Goal: Task Accomplishment & Management: Complete application form

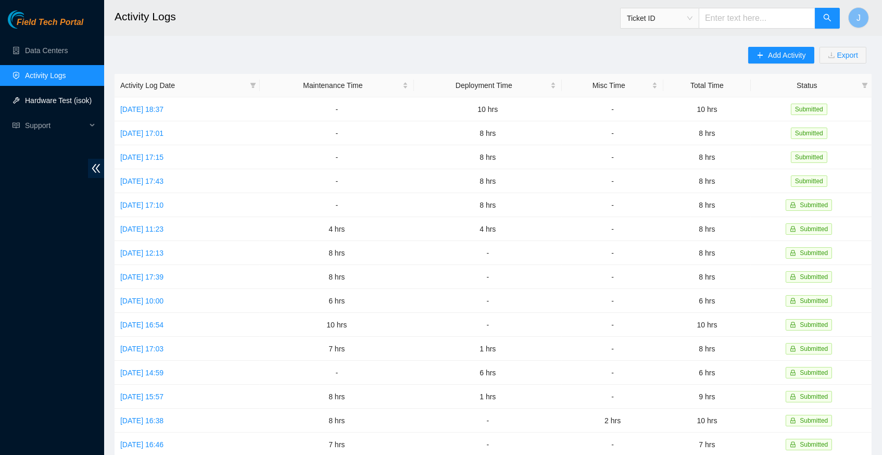
click at [62, 101] on link "Hardware Test (isok)" at bounding box center [58, 100] width 67 height 8
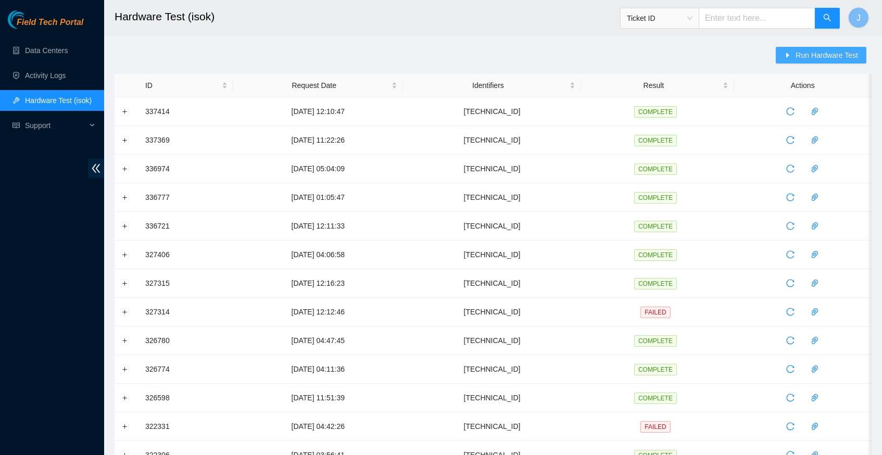
click at [804, 56] on span "Run Hardware Test" at bounding box center [827, 54] width 62 height 11
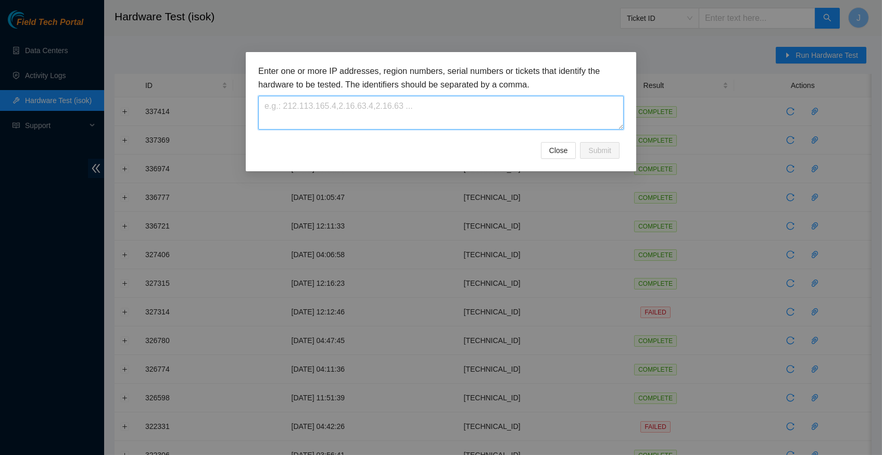
click at [328, 110] on textarea at bounding box center [440, 113] width 365 height 34
paste textarea "23.213.246.173"
type textarea "23.213.246.173"
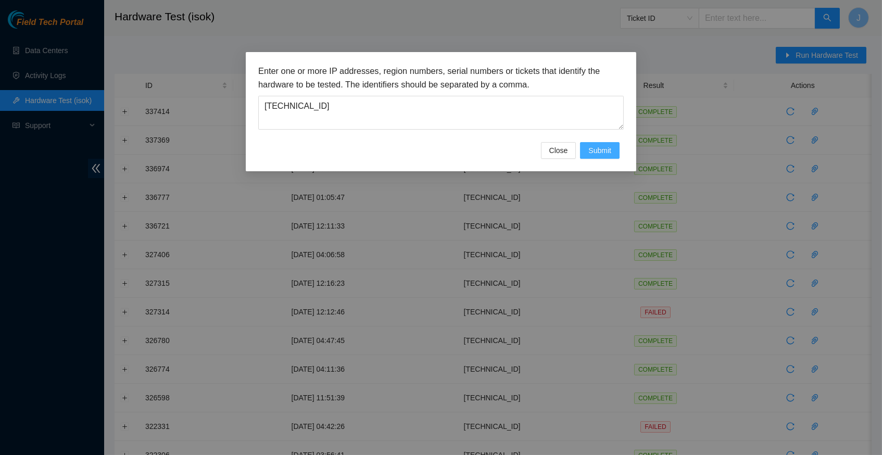
click at [603, 156] on span "Submit" at bounding box center [599, 150] width 23 height 11
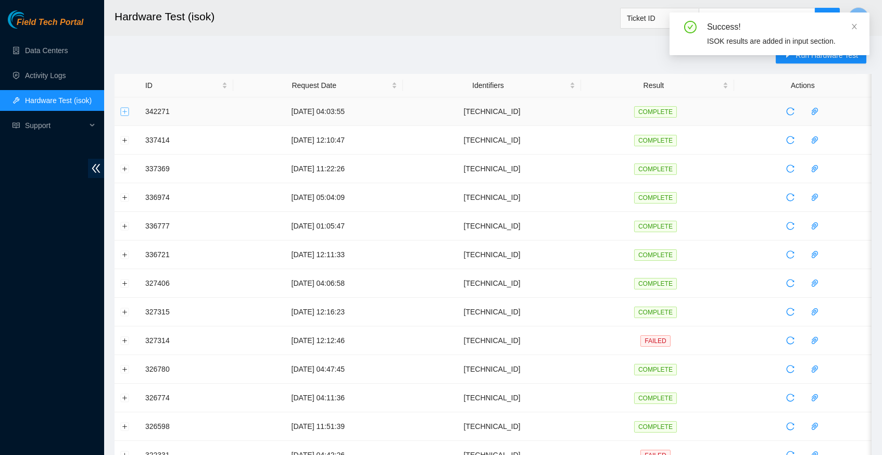
click at [124, 109] on button "Expand row" at bounding box center [125, 111] width 8 height 8
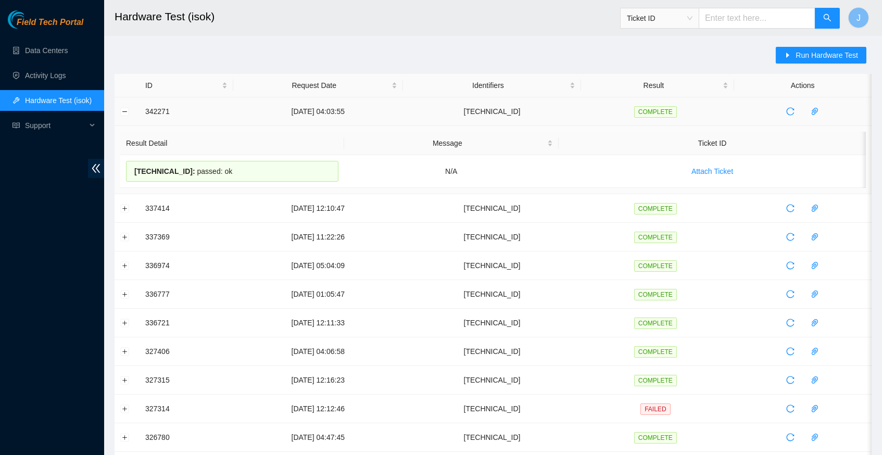
drag, startPoint x: 245, startPoint y: 172, endPoint x: 143, endPoint y: 115, distance: 116.8
click at [143, 115] on tbody "342271 25-09-2025 04:03:55 23.213.246.173 COMPLETE Result Detail Message Ticket…" at bounding box center [493, 417] width 757 height 641
copy tbody "342271 25-09-2025 04:03:55 23.213.246.173 COMPLETE Result Detail Message Ticket…"
click at [68, 55] on link "Data Centers" at bounding box center [46, 50] width 43 height 8
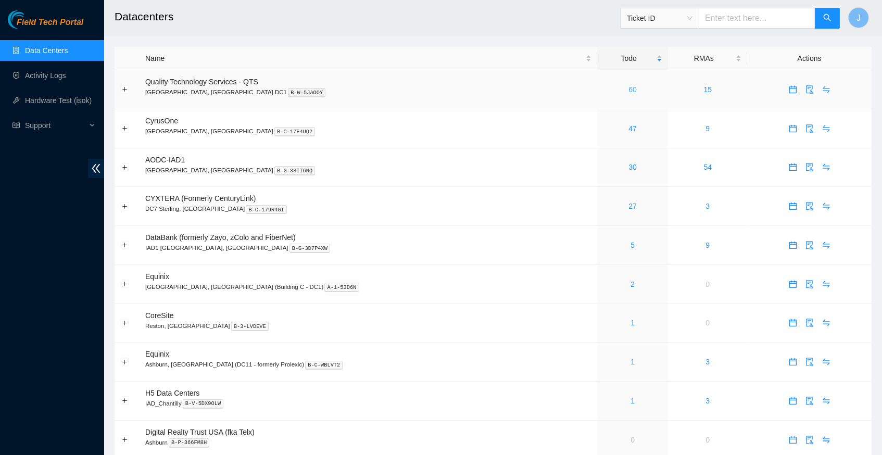
click at [628, 86] on link "60" at bounding box center [632, 89] width 8 height 8
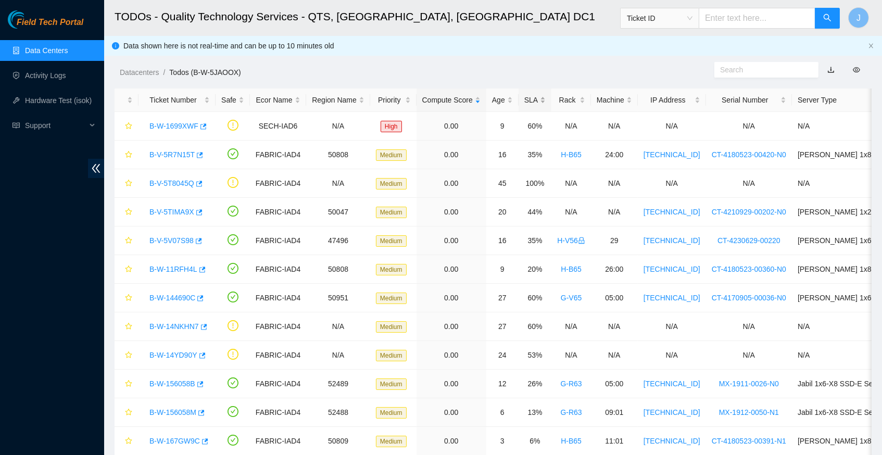
click at [546, 96] on div "SLA" at bounding box center [534, 99] width 21 height 11
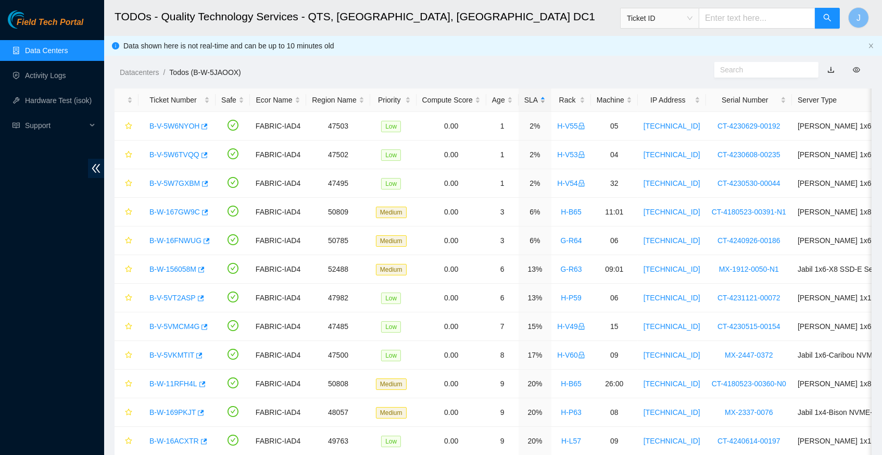
click at [546, 96] on div "SLA" at bounding box center [534, 99] width 21 height 11
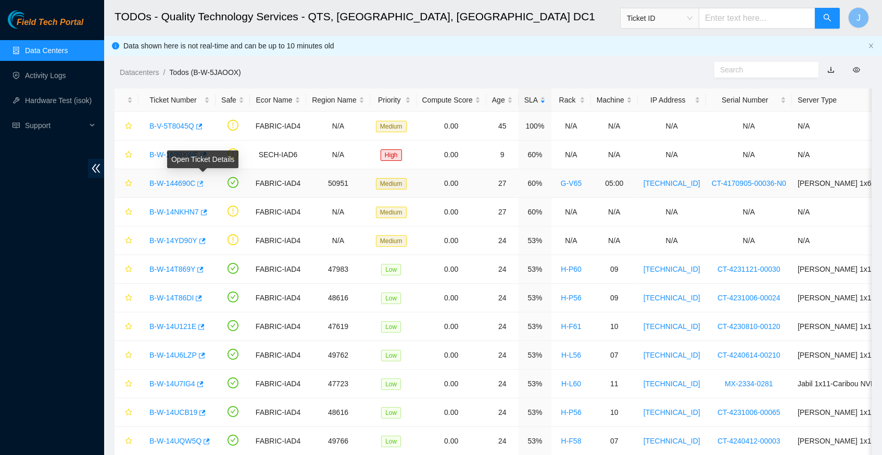
click at [204, 182] on icon "button" at bounding box center [201, 184] width 6 height 6
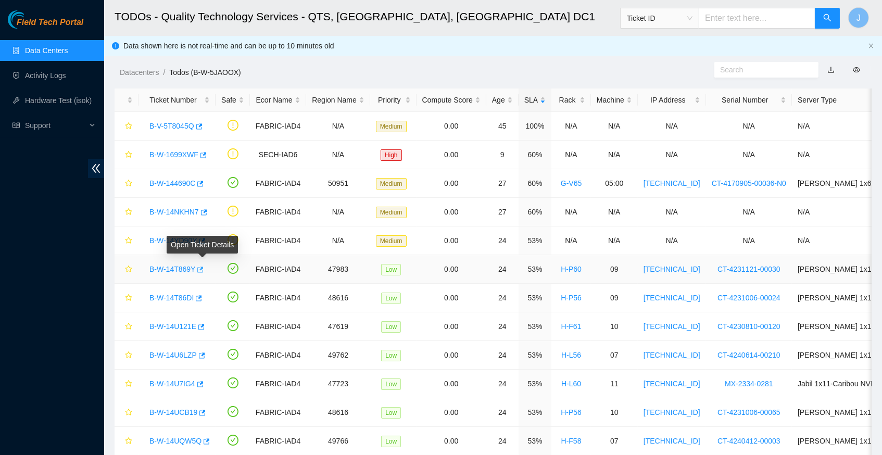
click at [203, 266] on icon "button" at bounding box center [199, 269] width 7 height 7
click at [61, 96] on link "Hardware Test (isok)" at bounding box center [58, 100] width 67 height 8
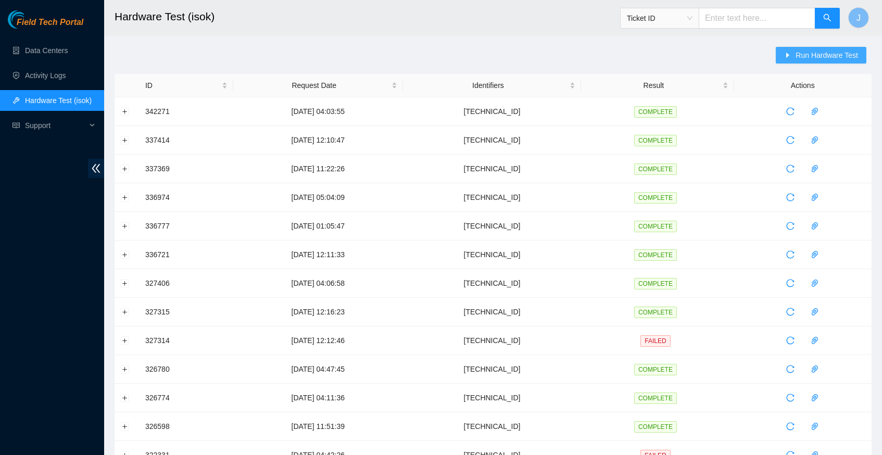
click at [811, 56] on span "Run Hardware Test" at bounding box center [827, 54] width 62 height 11
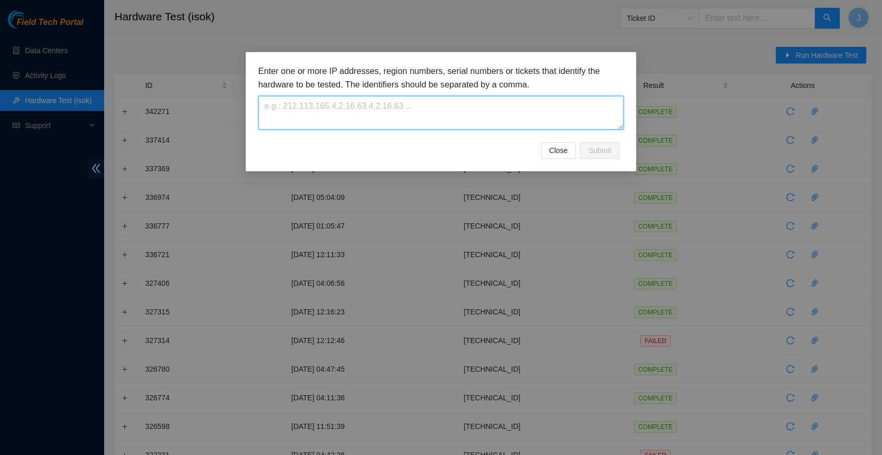
click at [289, 112] on textarea at bounding box center [440, 113] width 365 height 34
paste textarea "23.52.15.140"
type textarea "23.52.15.140"
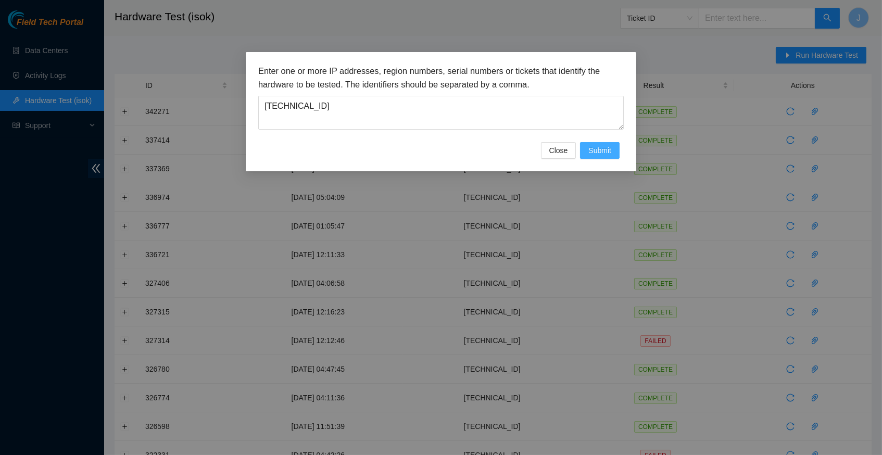
click at [595, 150] on span "Submit" at bounding box center [599, 150] width 23 height 11
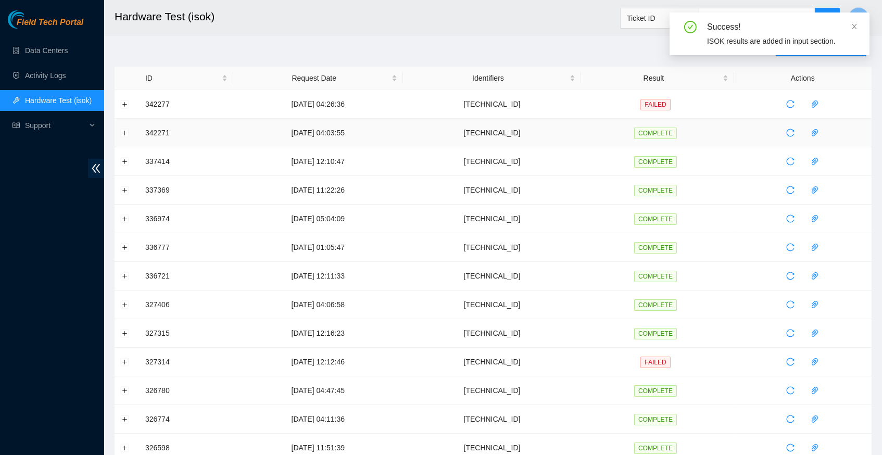
scroll to position [8, 0]
click at [123, 105] on button "Expand row" at bounding box center [125, 103] width 8 height 8
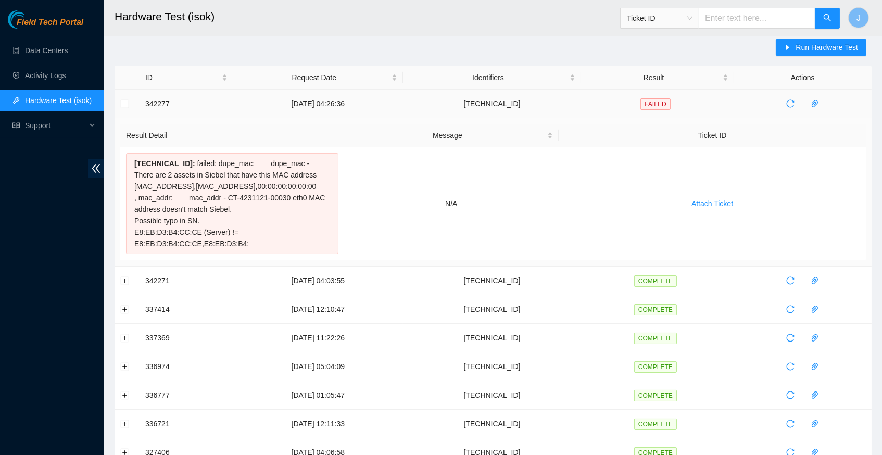
drag, startPoint x: 258, startPoint y: 256, endPoint x: 139, endPoint y: 110, distance: 188.4
click at [139, 110] on tbody "342277 25-09-2025 04:26:36 23.52.15.140 FAILED Result Detail Message Ticket ID …" at bounding box center [493, 450] width 757 height 721
copy tbody "25-09-2025 04:26:36 23.52.15.140 FAILED Result Detail Message Ticket ID 23.52.1…"
click at [424, 52] on div "Run Hardware Test ID Request Date Identifiers Result Actions 342277 25-09-2025 …" at bounding box center [493, 441] width 757 height 805
click at [56, 53] on link "Data Centers" at bounding box center [46, 50] width 43 height 8
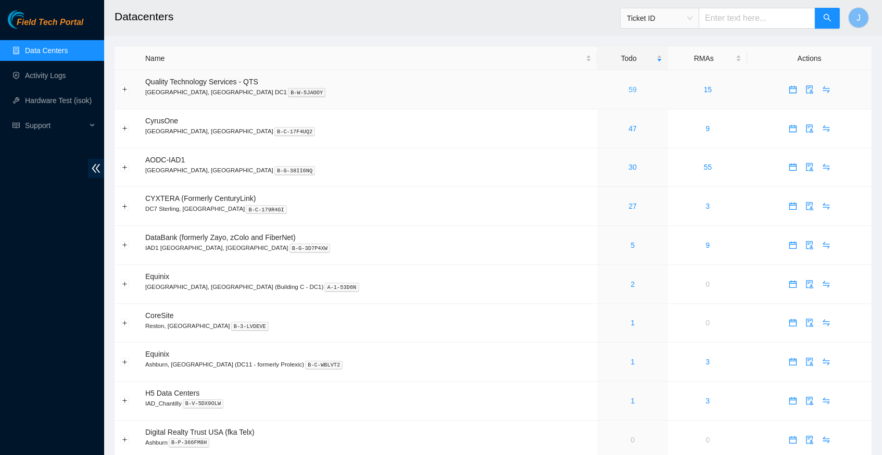
click at [628, 90] on link "59" at bounding box center [632, 89] width 8 height 8
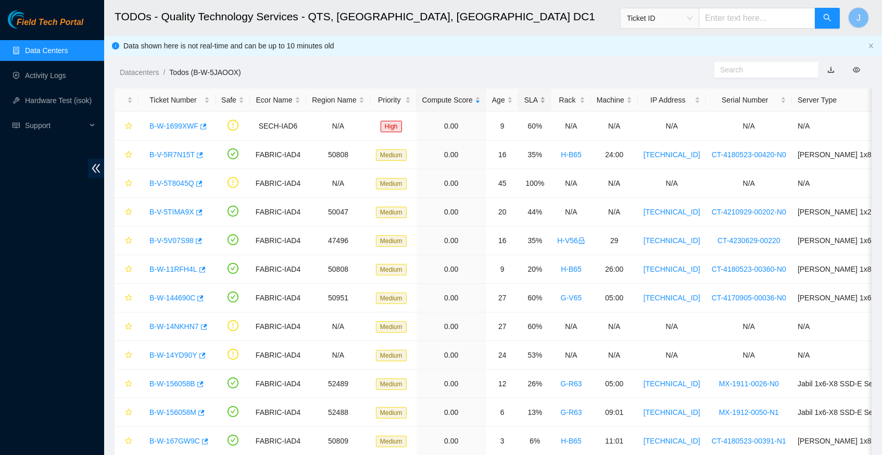
click at [546, 97] on div "SLA" at bounding box center [534, 99] width 21 height 11
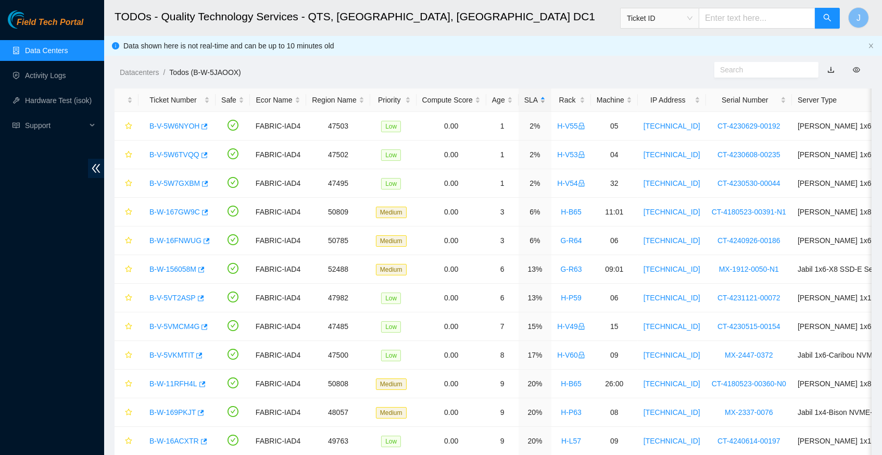
click at [546, 97] on div "SLA" at bounding box center [534, 99] width 21 height 11
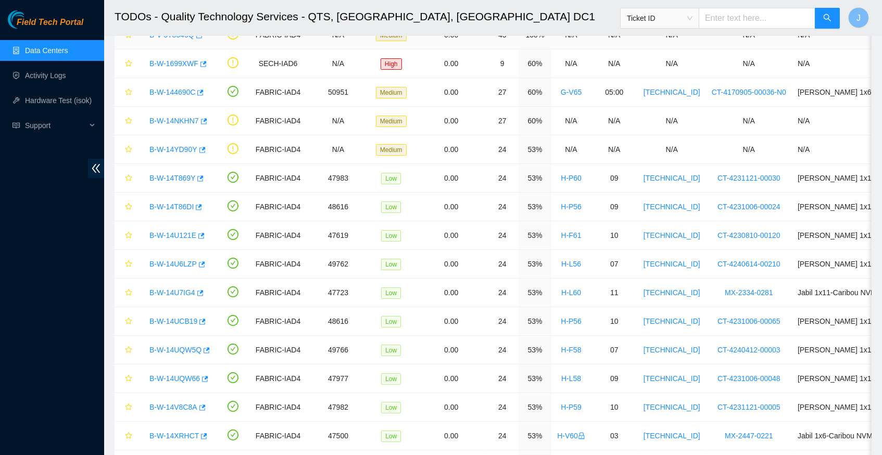
scroll to position [83, 0]
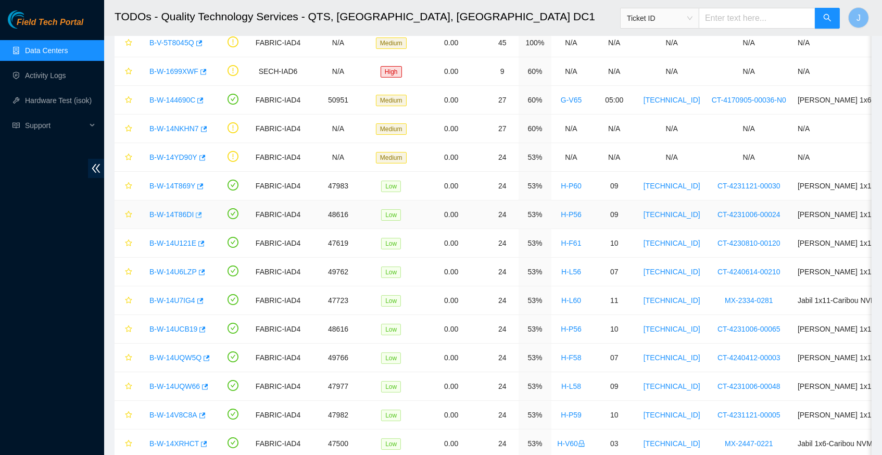
click at [204, 211] on body "Field Tech Portal Data Centers Activity Logs Hardware Test (isok) Support TODOs…" at bounding box center [441, 144] width 882 height 455
click at [202, 212] on icon "button" at bounding box center [199, 215] width 6 height 6
click at [67, 99] on link "Hardware Test (isok)" at bounding box center [58, 100] width 67 height 8
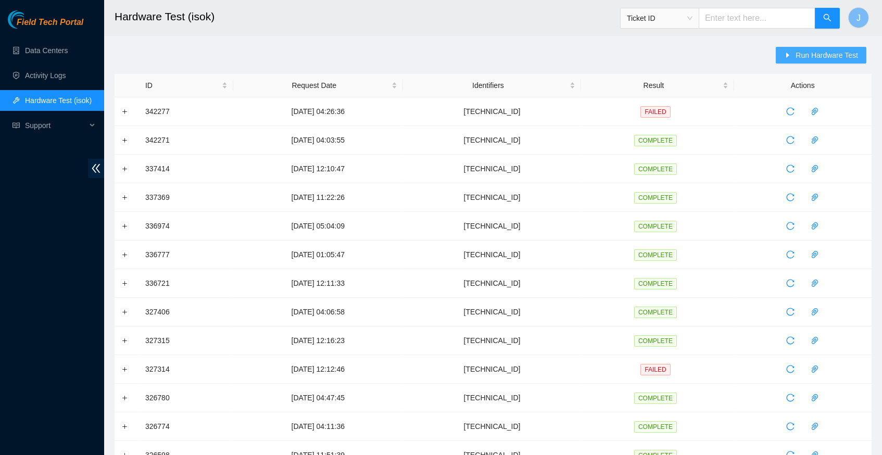
click at [821, 58] on span "Run Hardware Test" at bounding box center [827, 54] width 62 height 11
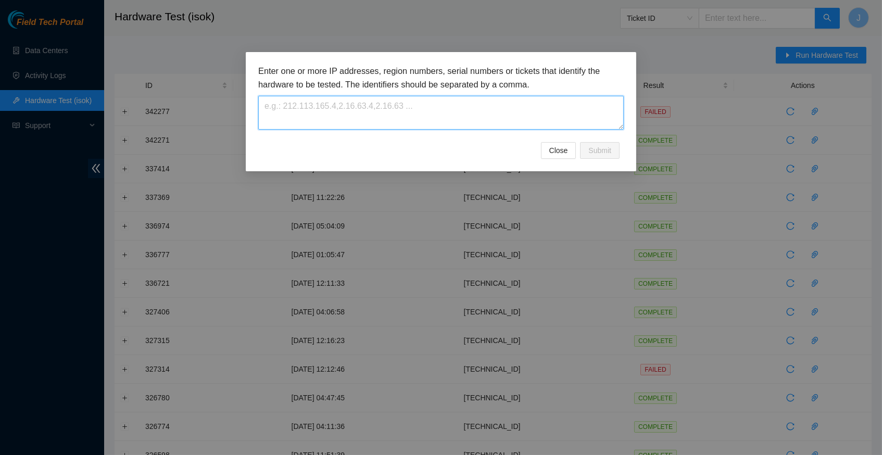
click at [335, 105] on textarea at bounding box center [440, 113] width 365 height 34
paste textarea "[TECHNICAL_ID]"
type textarea "[TECHNICAL_ID]"
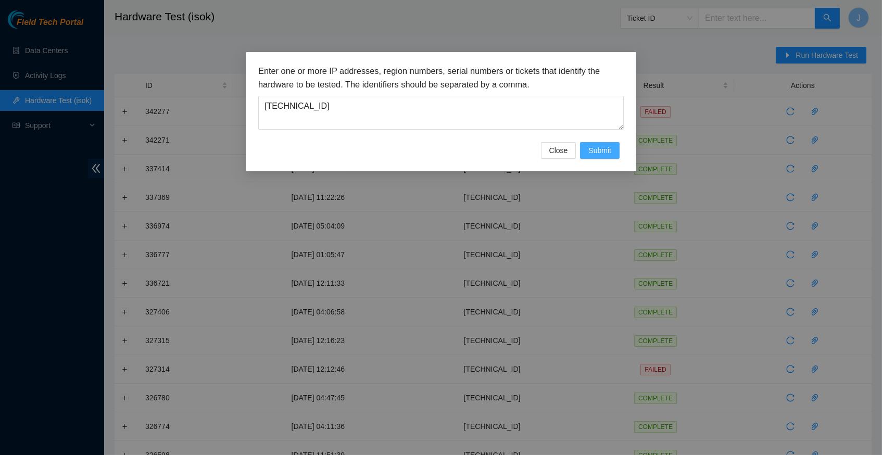
click at [599, 154] on span "Submit" at bounding box center [599, 150] width 23 height 11
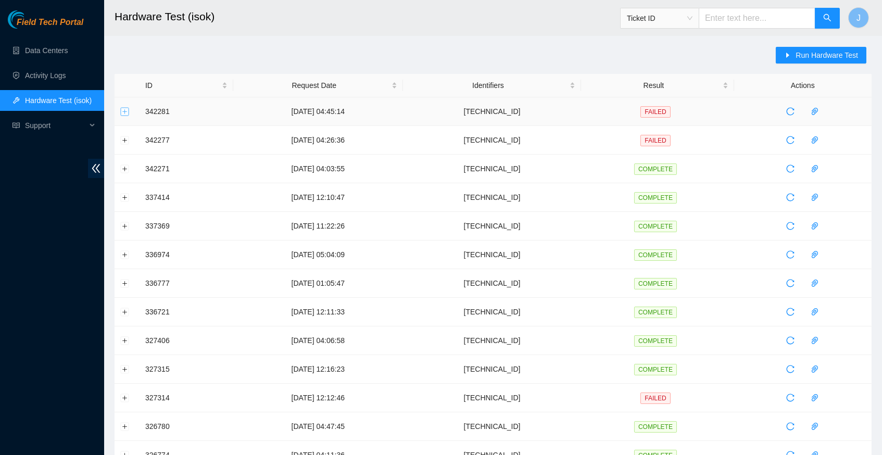
click at [125, 110] on button "Expand row" at bounding box center [125, 111] width 8 height 8
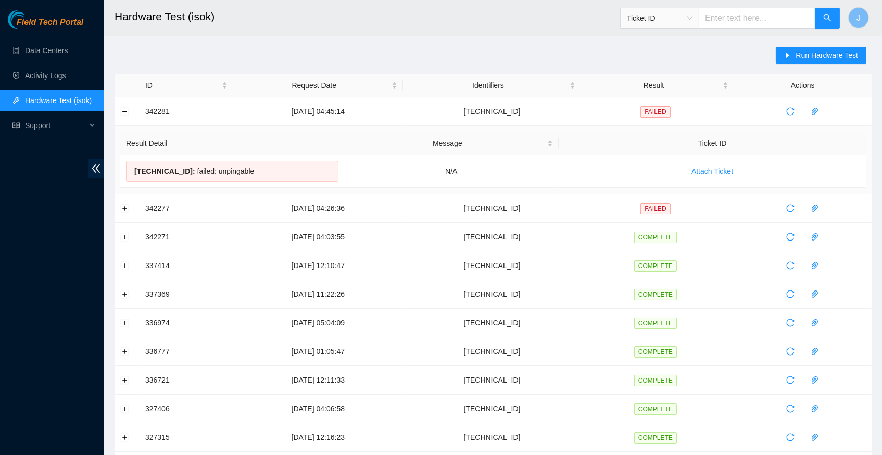
click at [511, 49] on div "Run Hardware Test ID Request Date Identifiers Result Actions 342281 25-09-2025 …" at bounding box center [493, 409] width 757 height 725
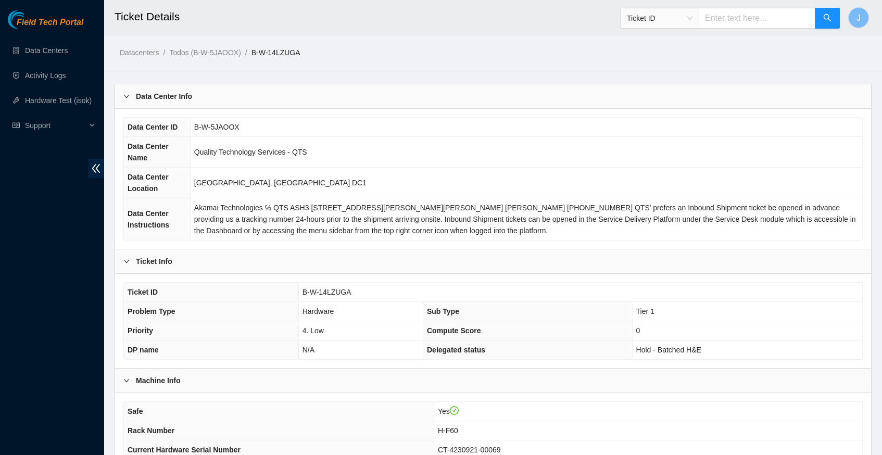
scroll to position [356, 0]
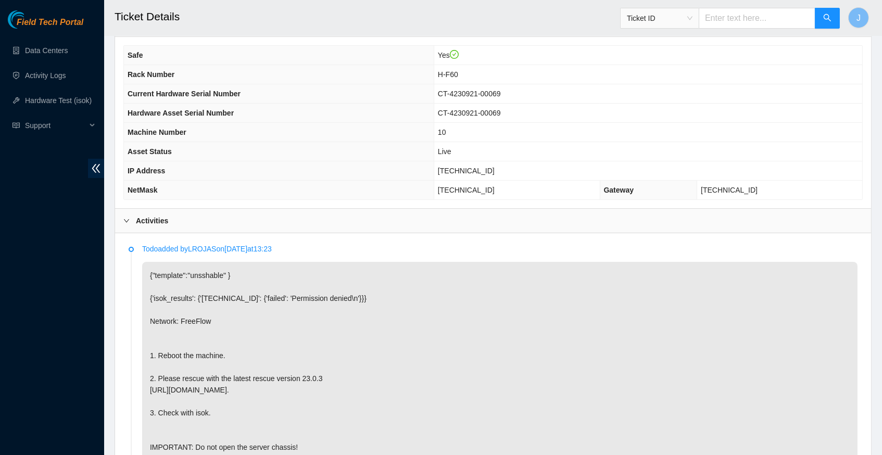
click at [457, 174] on span "23.213.246.173" at bounding box center [466, 171] width 57 height 8
click at [492, 175] on span "[TECHNICAL_ID]" at bounding box center [466, 171] width 57 height 8
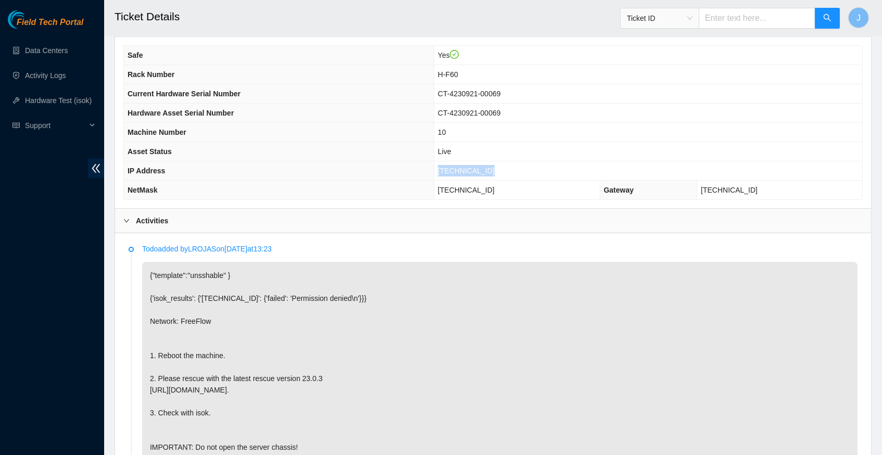
drag, startPoint x: 497, startPoint y: 174, endPoint x: 439, endPoint y: 174, distance: 58.3
click at [439, 174] on td "[TECHNICAL_ID]" at bounding box center [648, 170] width 428 height 19
copy span "[TECHNICAL_ID]"
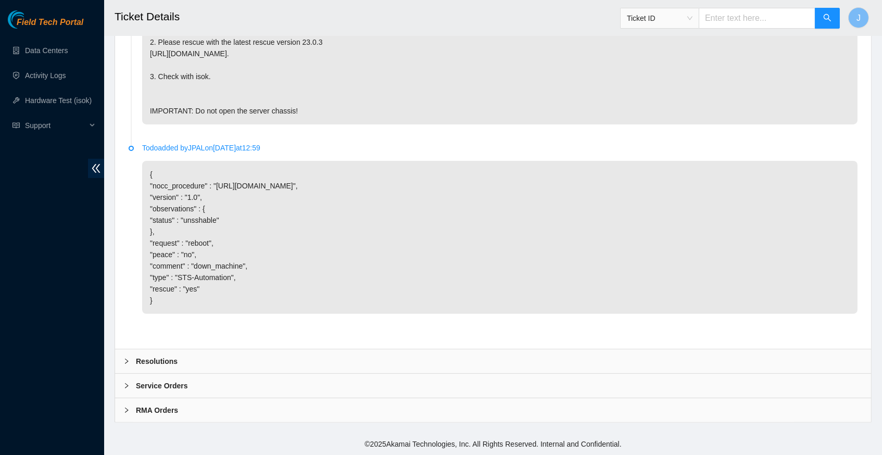
scroll to position [702, 0]
click at [127, 360] on icon "right" at bounding box center [126, 361] width 6 height 6
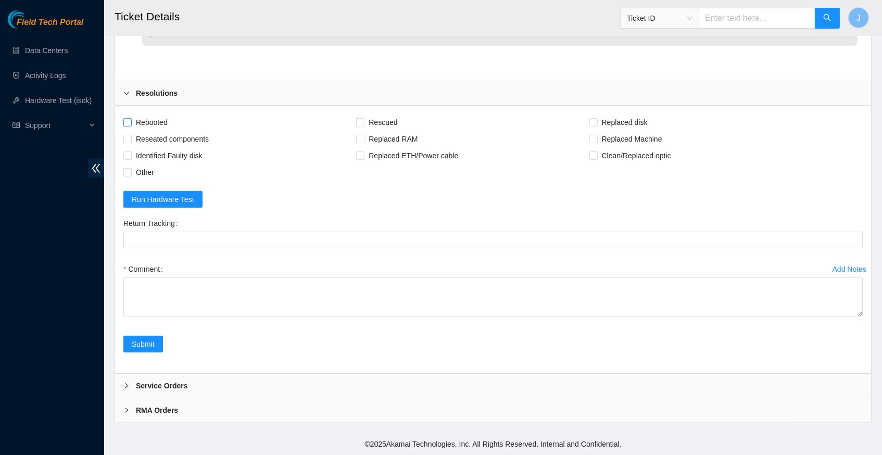
scroll to position [969, 0]
click at [128, 122] on input "Rebooted" at bounding box center [126, 121] width 7 height 7
checkbox input "true"
click at [363, 122] on input "Rescued" at bounding box center [359, 121] width 7 height 7
checkbox input "true"
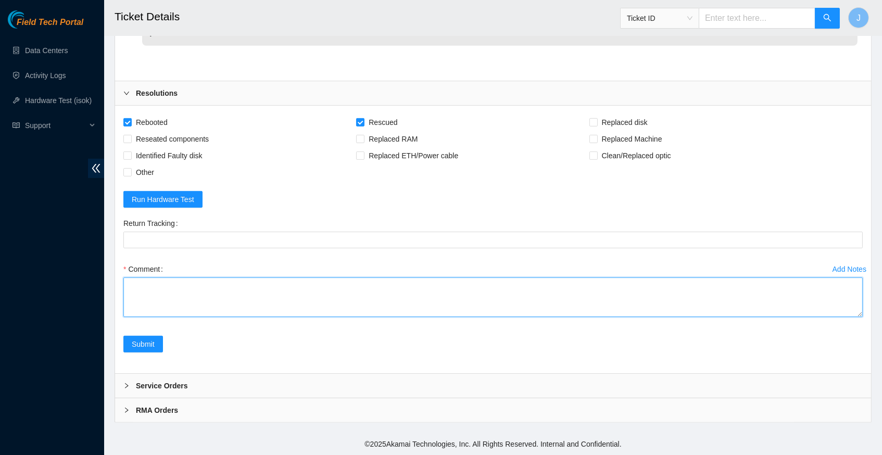
click at [196, 295] on textarea "Comment" at bounding box center [492, 298] width 739 height 40
paste textarea "342271 25-09-2025 04:03:55 23.213.246.173 COMPLETE Result Detail Message Ticket…"
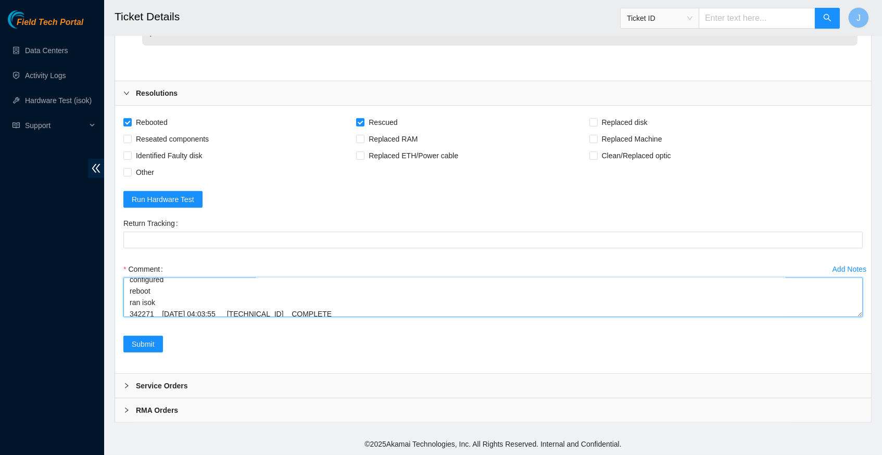
scroll to position [110, 0]
type textarea "verify rack and server info reboot machine rescued configured reboot ran isok 3…"
click at [144, 345] on span "Submit" at bounding box center [143, 343] width 23 height 11
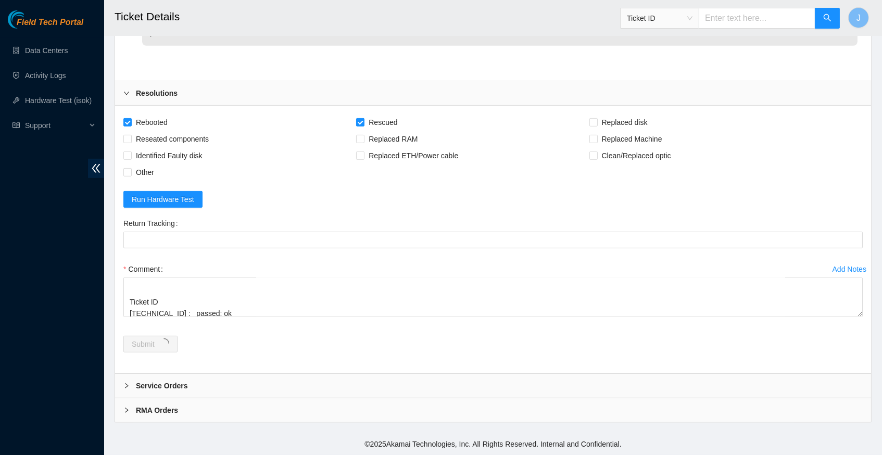
scroll to position [0, 0]
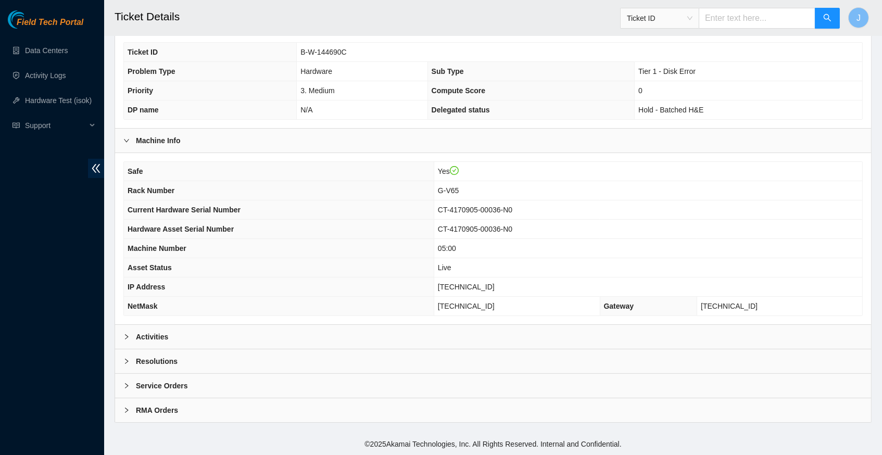
scroll to position [241, 0]
click at [129, 338] on icon "right" at bounding box center [126, 337] width 6 height 6
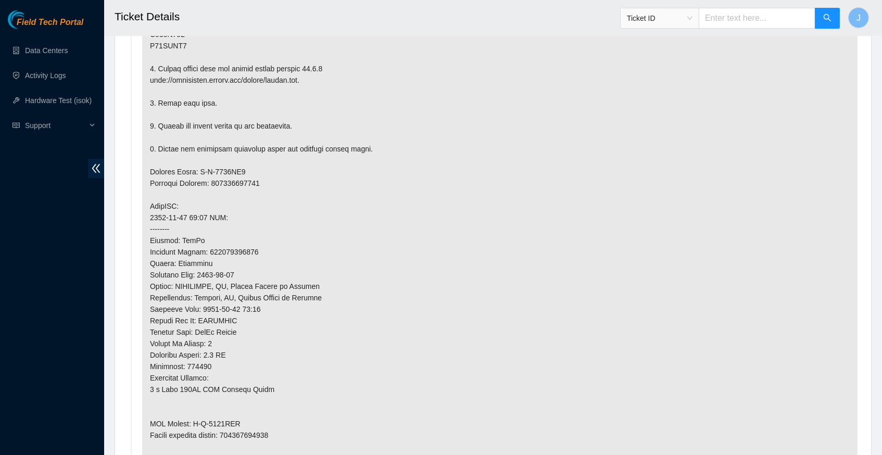
scroll to position [740, 0]
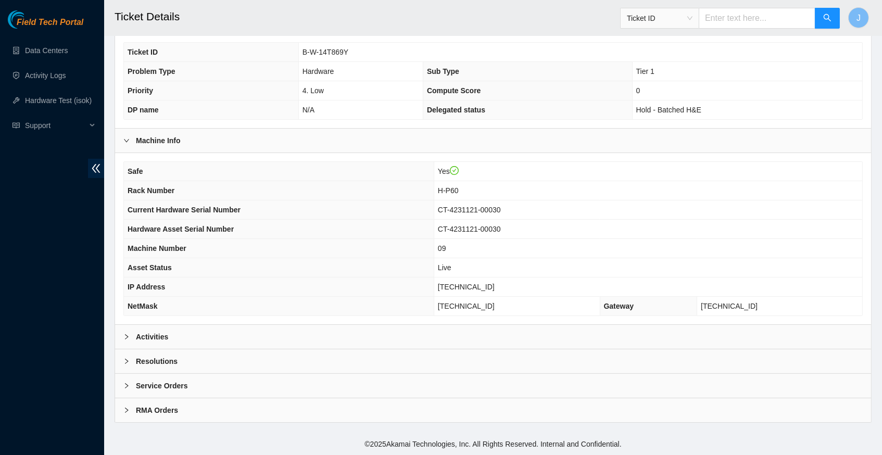
click at [127, 339] on icon "right" at bounding box center [126, 337] width 6 height 6
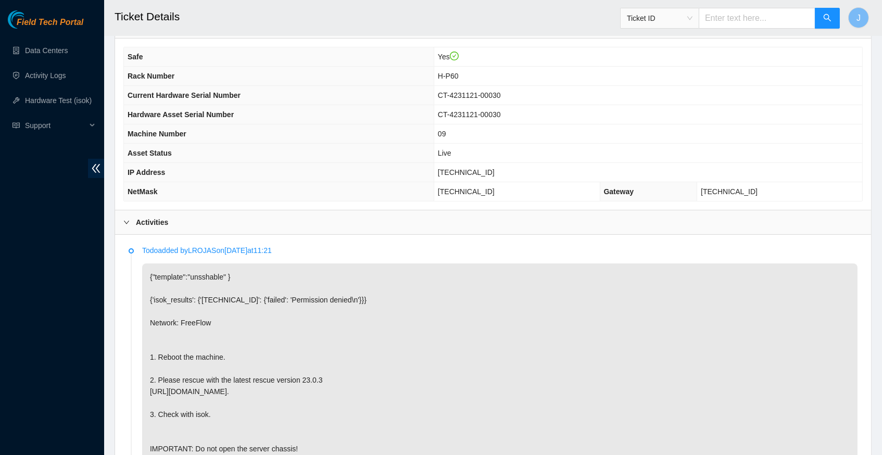
scroll to position [352, 0]
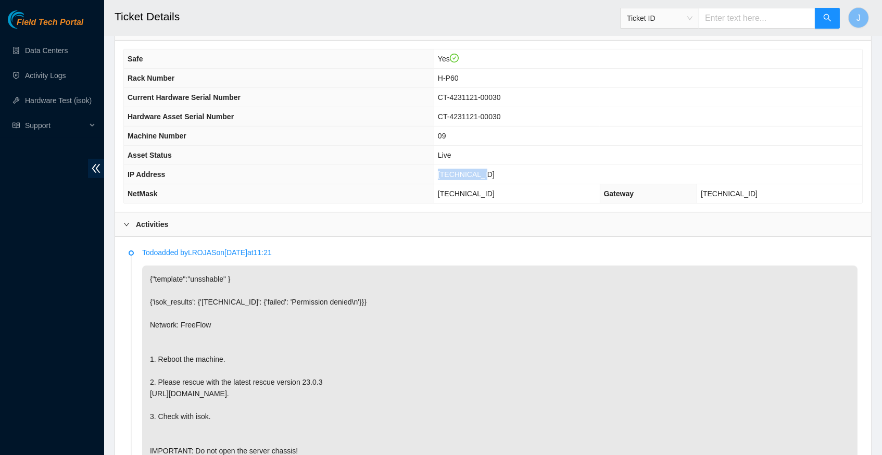
drag, startPoint x: 497, startPoint y: 178, endPoint x: 449, endPoint y: 177, distance: 47.4
click at [449, 177] on span "23.52.15.140" at bounding box center [466, 174] width 57 height 8
copy span "23.52.15.140"
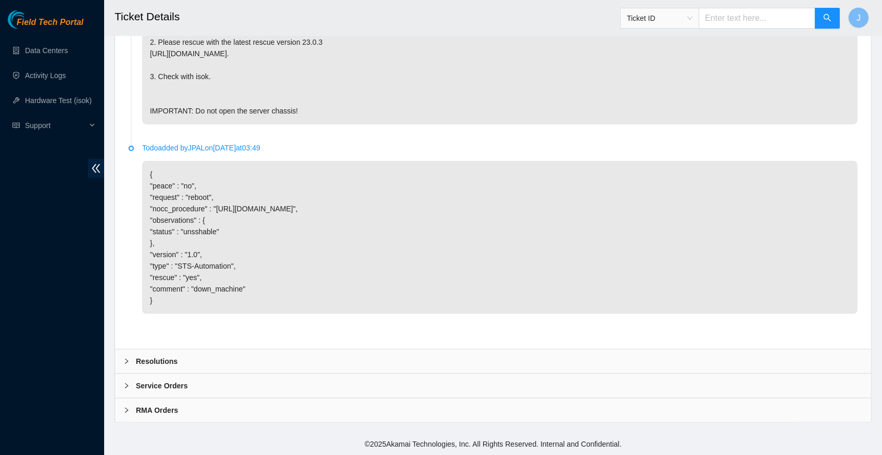
scroll to position [702, 0]
click at [128, 363] on icon "right" at bounding box center [126, 361] width 6 height 6
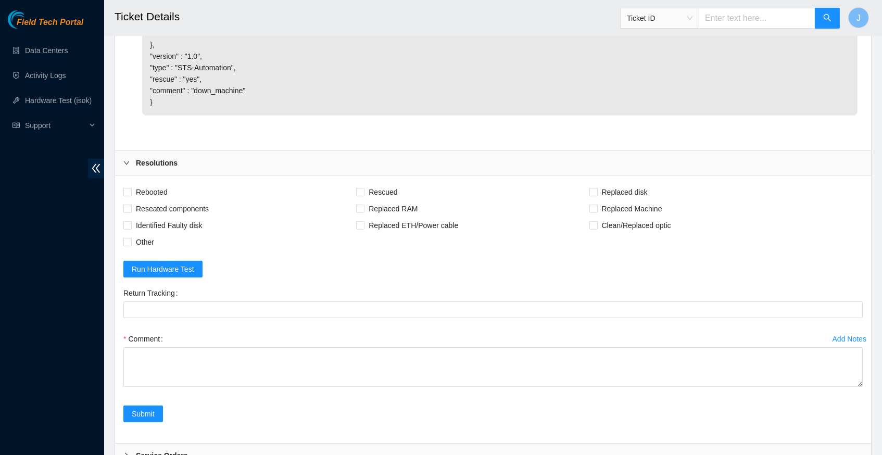
scroll to position [924, 0]
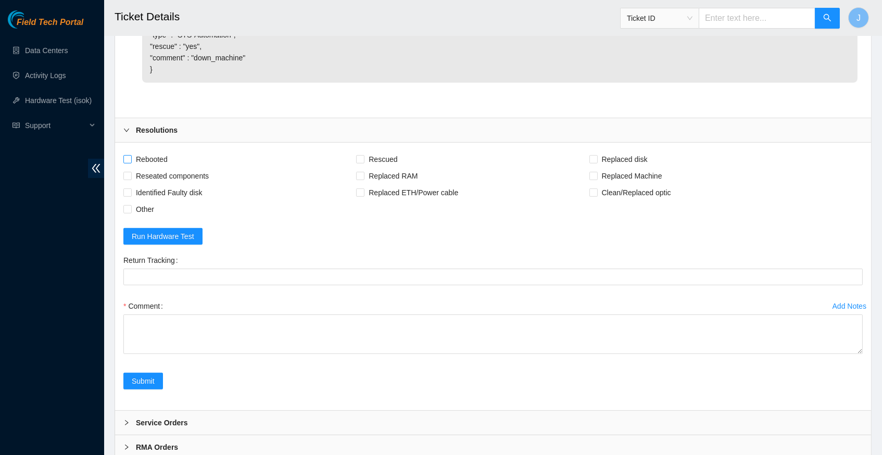
click at [131, 163] on span at bounding box center [127, 159] width 8 height 8
click at [131, 162] on input "Rebooted" at bounding box center [126, 158] width 7 height 7
checkbox input "true"
click at [363, 162] on input "Rescued" at bounding box center [359, 158] width 7 height 7
checkbox input "true"
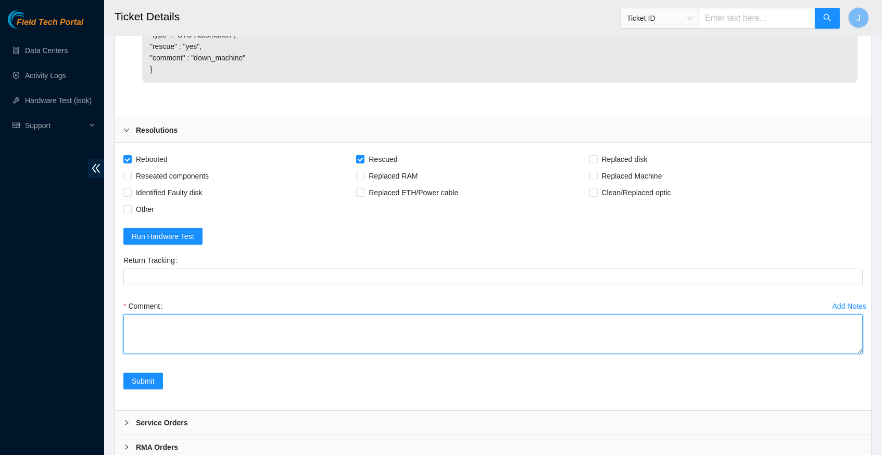
click at [203, 332] on textarea "Comment" at bounding box center [492, 334] width 739 height 40
paste textarea "25-09-2025 04:26:36 23.52.15.140 FAILED Result Detail Message Ticket ID 23.52.1…"
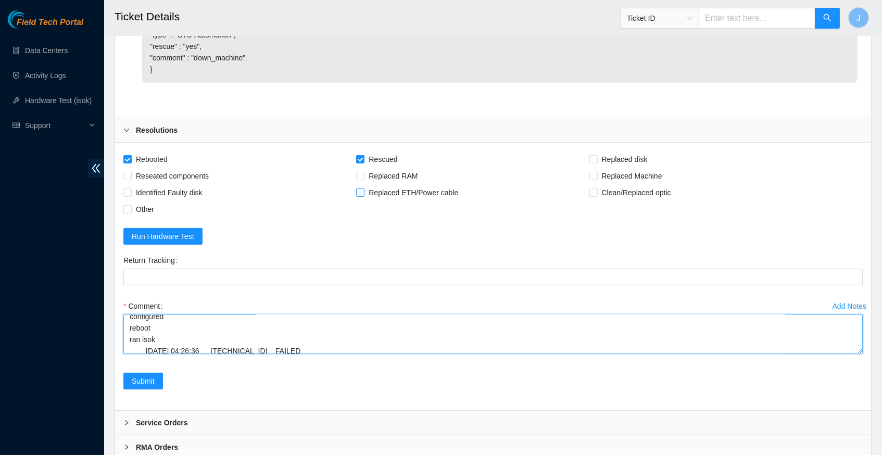
scroll to position [154, 0]
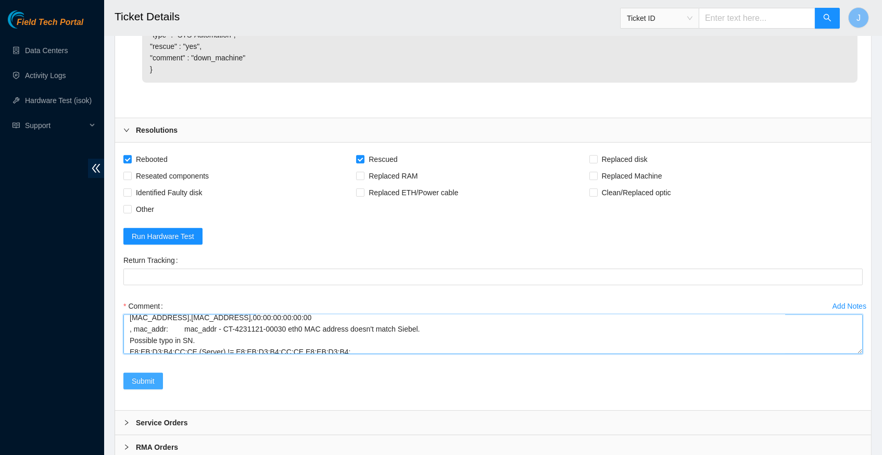
type textarea "verify server and rack info reboot machine rescued configured reboot ran isok 2…"
click at [140, 387] on span "Submit" at bounding box center [143, 380] width 23 height 11
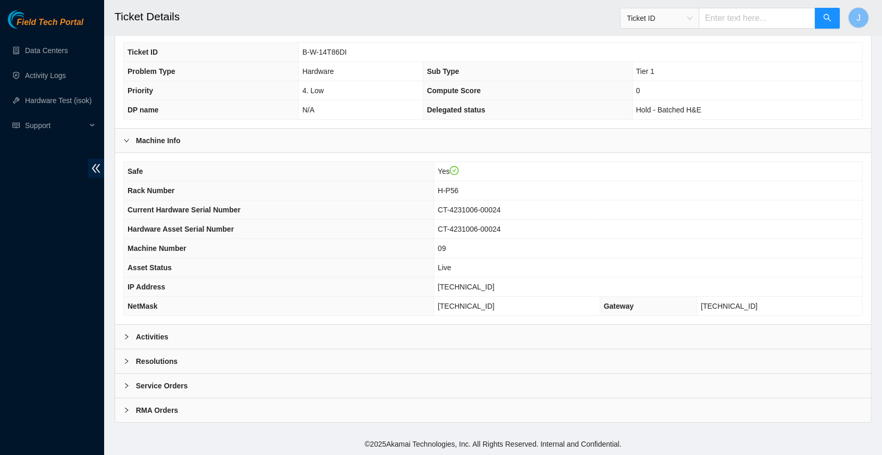
scroll to position [241, 0]
click at [127, 336] on icon "right" at bounding box center [126, 337] width 6 height 6
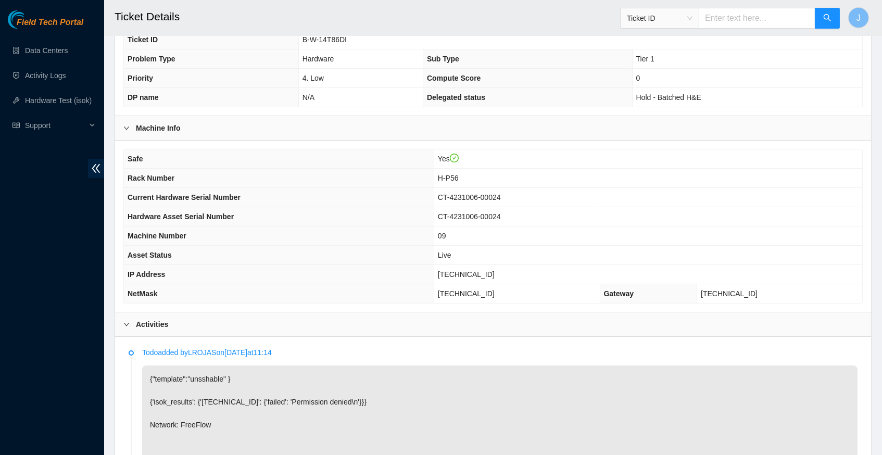
scroll to position [253, 0]
click at [476, 274] on span "[TECHNICAL_ID]" at bounding box center [466, 274] width 57 height 8
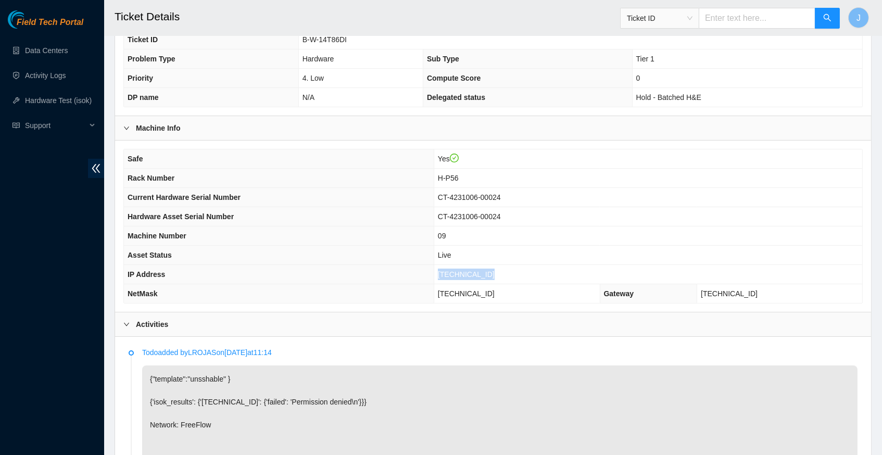
click at [487, 279] on span "[TECHNICAL_ID]" at bounding box center [466, 274] width 57 height 8
click at [502, 276] on td "[TECHNICAL_ID]" at bounding box center [648, 274] width 428 height 19
drag, startPoint x: 497, startPoint y: 276, endPoint x: 450, endPoint y: 278, distance: 46.4
click at [450, 278] on span "[TECHNICAL_ID]" at bounding box center [466, 274] width 57 height 8
copy span "[TECHNICAL_ID]"
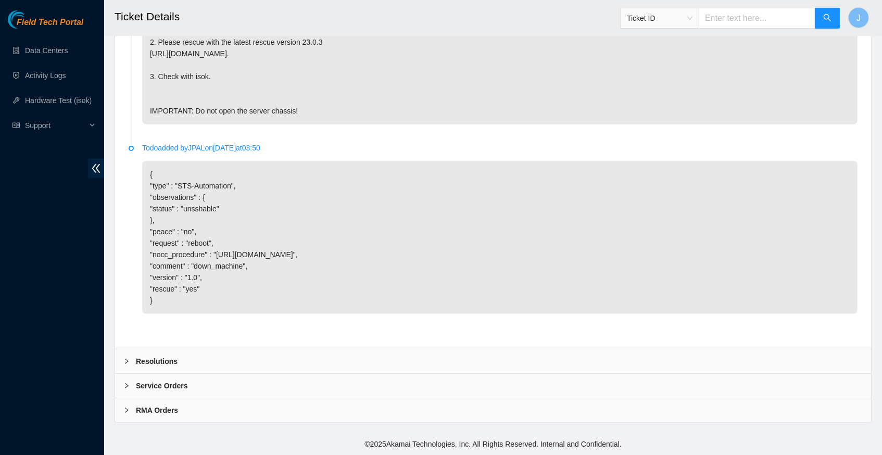
scroll to position [702, 0]
click at [127, 362] on icon "right" at bounding box center [126, 361] width 3 height 5
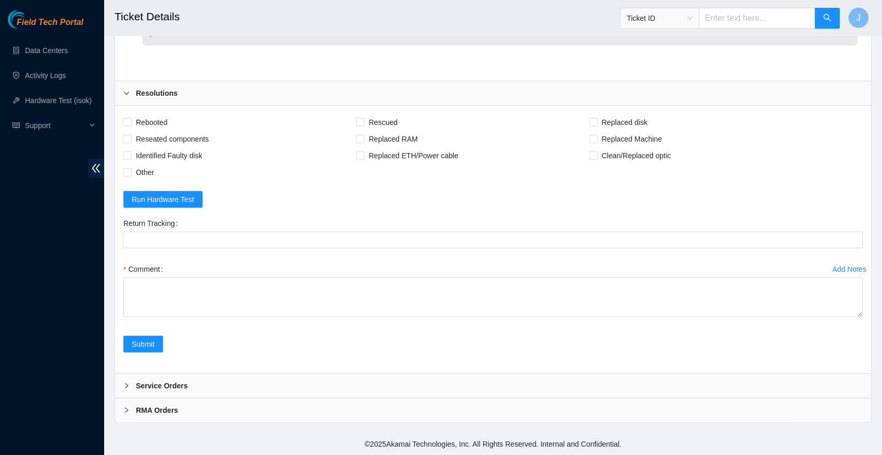
scroll to position [969, 0]
click at [35, 131] on span "Support" at bounding box center [55, 125] width 61 height 21
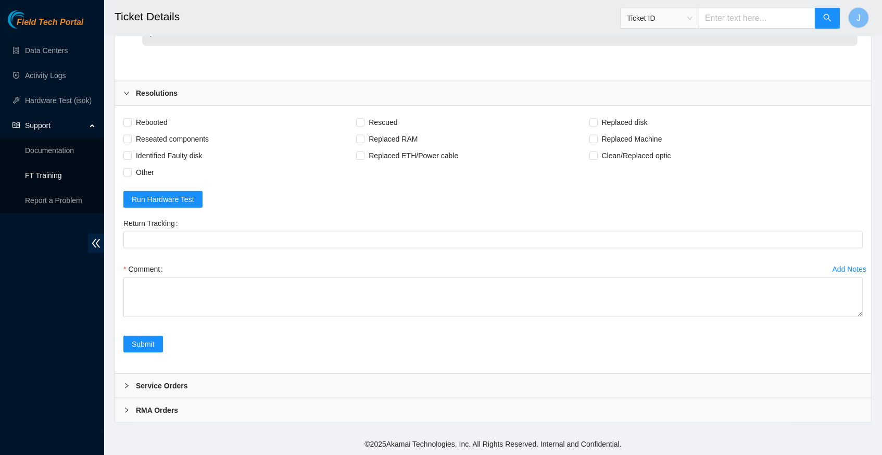
click at [44, 176] on link "FT Training" at bounding box center [43, 175] width 37 height 8
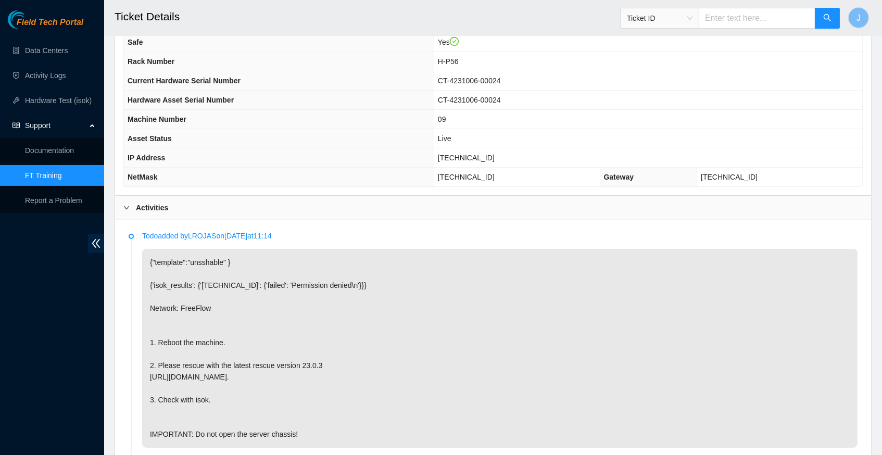
scroll to position [379, 0]
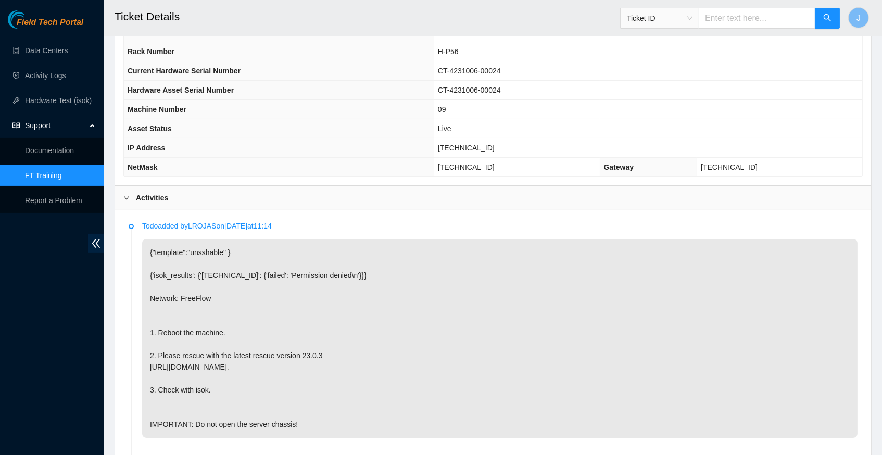
click at [477, 150] on span "[TECHNICAL_ID]" at bounding box center [466, 148] width 57 height 8
copy span "[TECHNICAL_ID]"
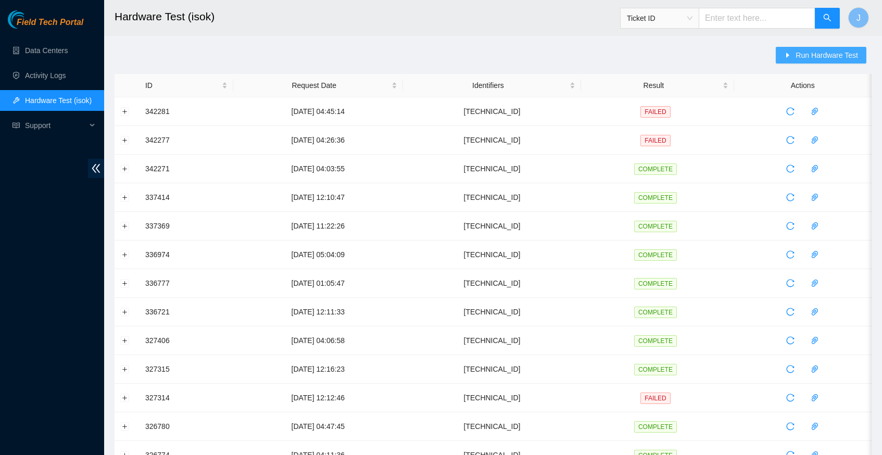
click at [801, 56] on span "Run Hardware Test" at bounding box center [827, 54] width 62 height 11
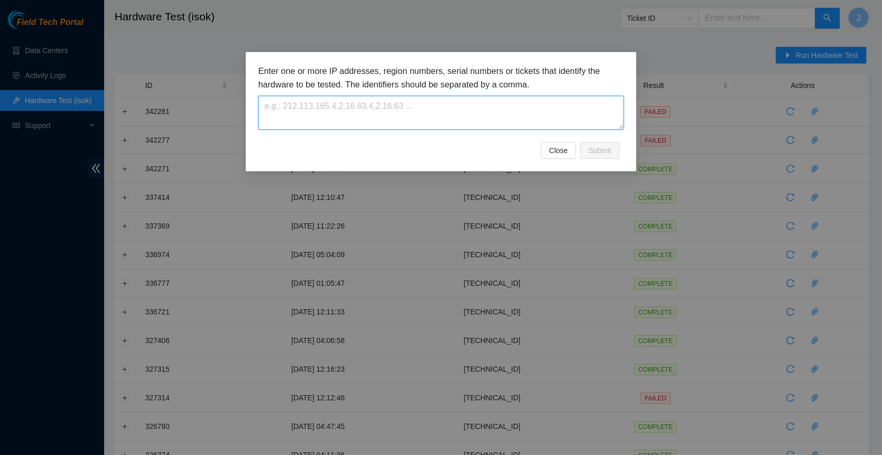
click at [294, 113] on textarea at bounding box center [440, 113] width 365 height 34
paste textarea "[TECHNICAL_ID]"
type textarea "[TECHNICAL_ID]"
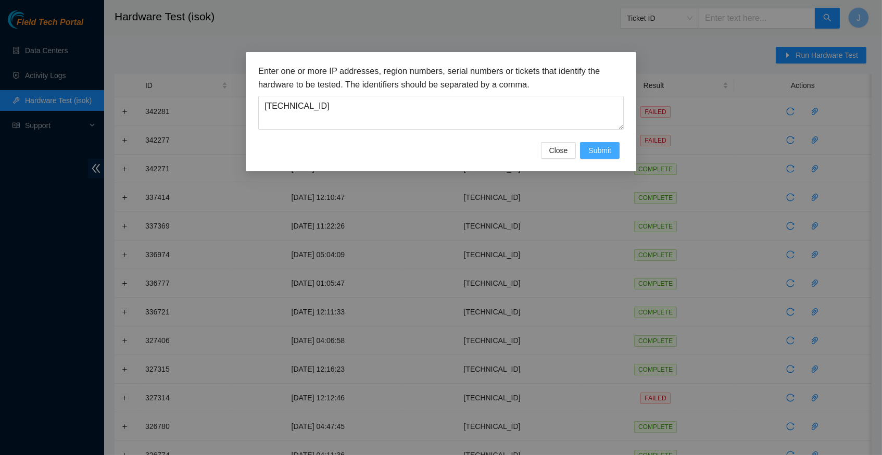
click at [592, 152] on span "Submit" at bounding box center [599, 150] width 23 height 11
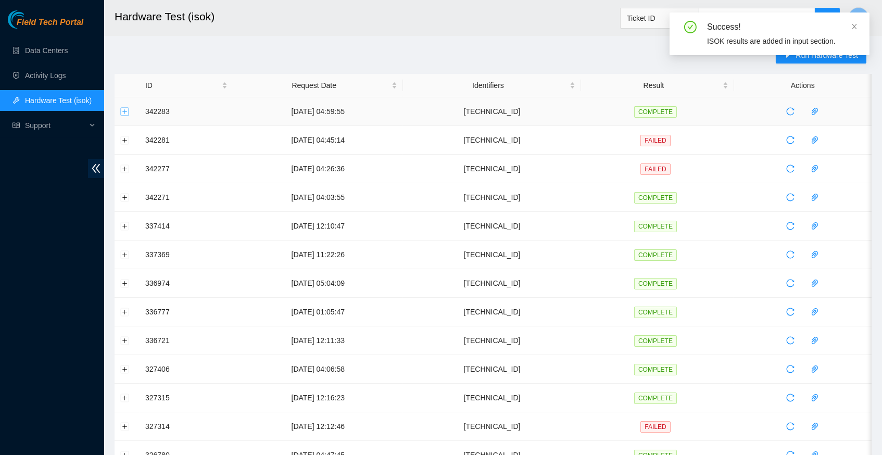
click at [124, 112] on button "Expand row" at bounding box center [125, 111] width 8 height 8
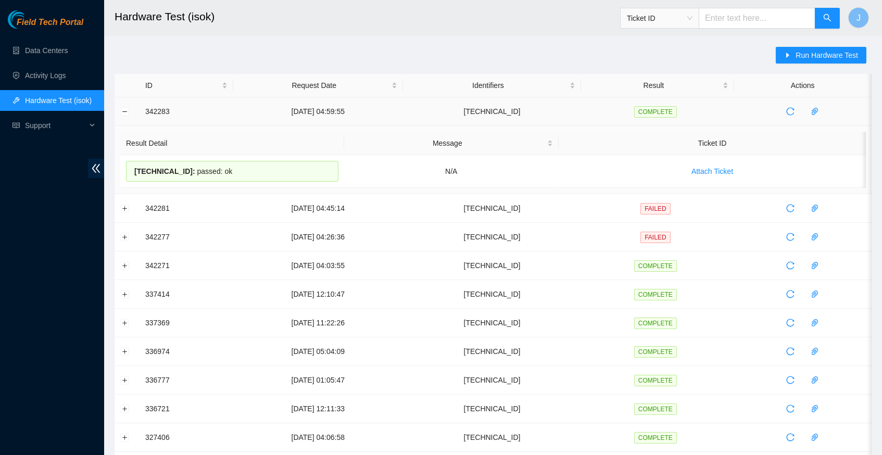
drag, startPoint x: 244, startPoint y: 175, endPoint x: 142, endPoint y: 114, distance: 118.8
click at [142, 114] on tbody "342283 25-09-2025 04:59:55 23.54.205.44 COMPLETE Result Detail Message Ticket I…" at bounding box center [493, 417] width 757 height 641
copy tbody "342283 25-09-2025 04:59:55 23.54.205.44 COMPLETE Result Detail Message Ticket I…"
click at [478, 40] on main "Hardware Test (isok) Ticket ID J Run Hardware Test ID Request Date Identifiers …" at bounding box center [493, 391] width 778 height 782
click at [546, 4] on h2 "Hardware Test (isok)" at bounding box center [416, 16] width 603 height 33
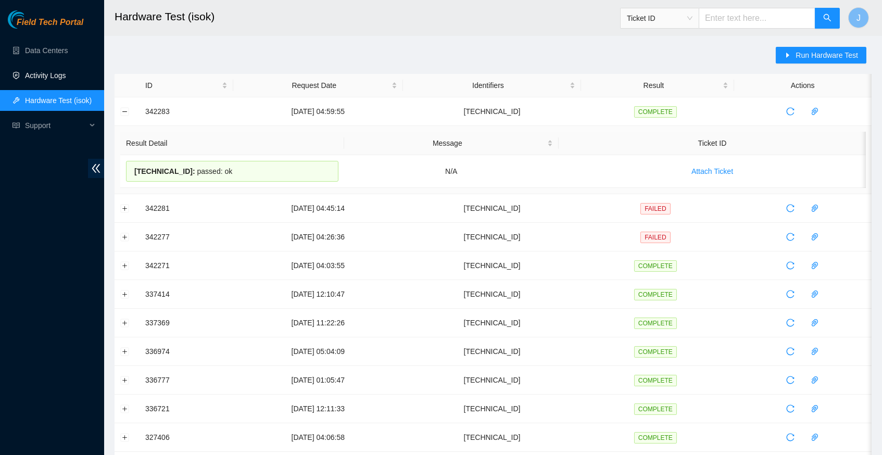
click at [63, 71] on link "Activity Logs" at bounding box center [45, 75] width 41 height 8
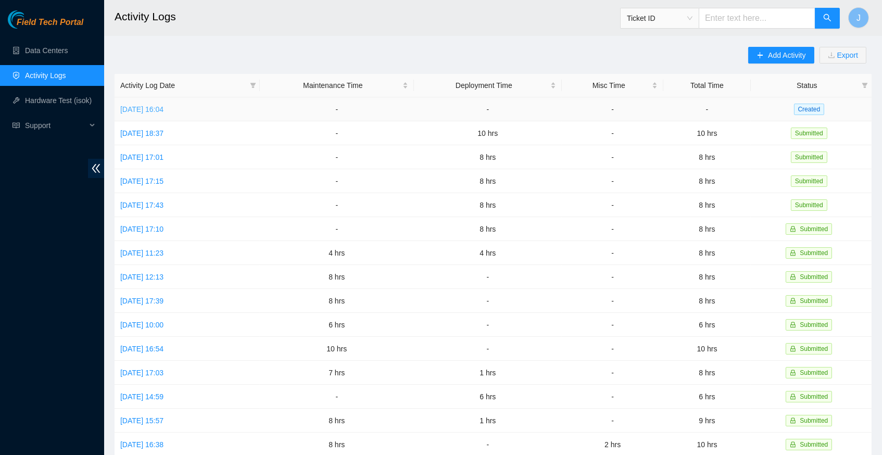
click at [148, 108] on link "Thu, 25 Sep 2025 16:04" at bounding box center [141, 109] width 43 height 8
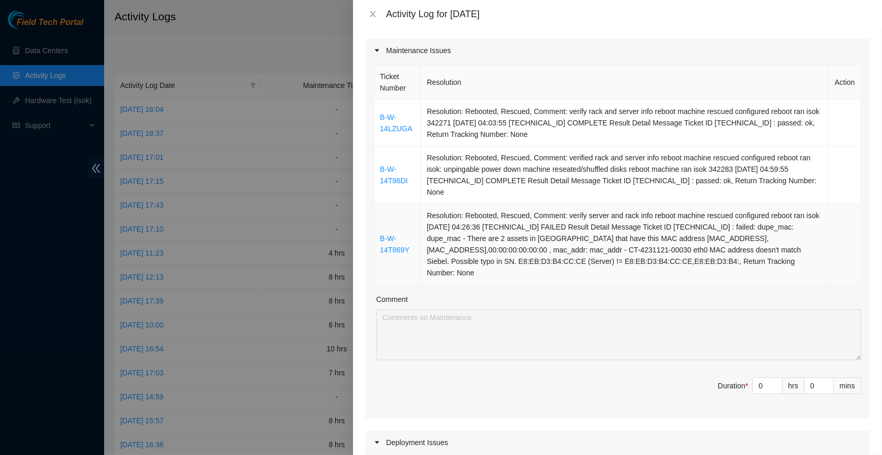
scroll to position [131, 0]
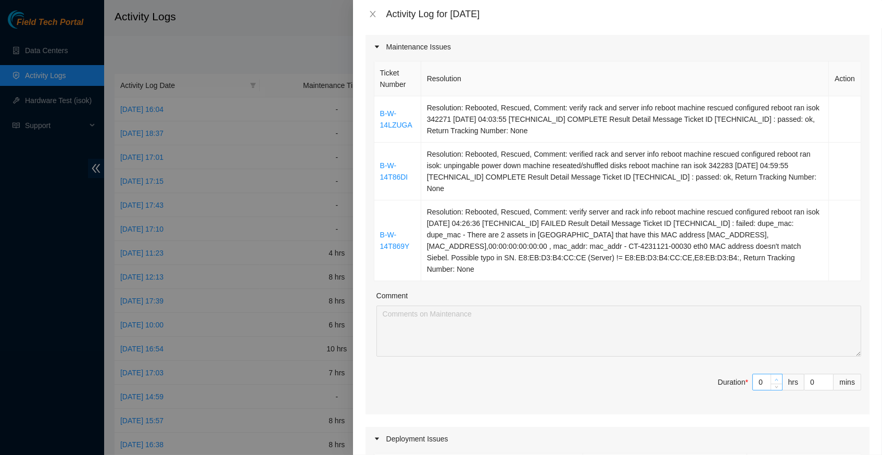
type input "1"
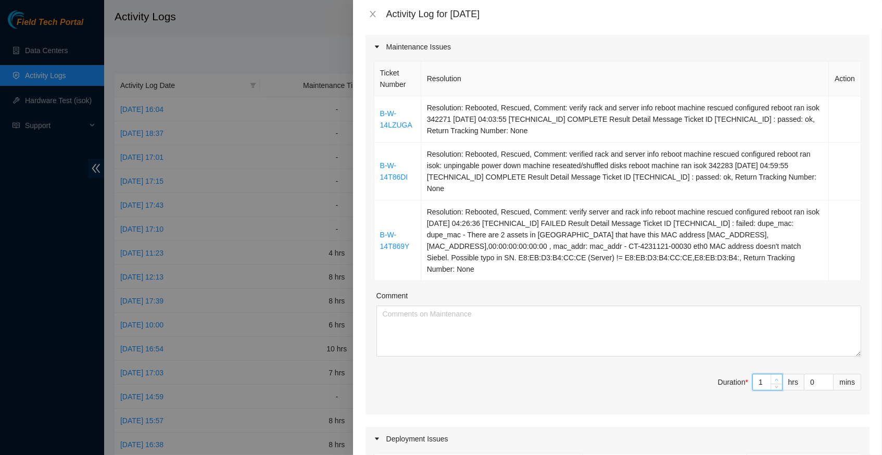
click at [775, 376] on span "up" at bounding box center [777, 379] width 6 height 6
type input "2"
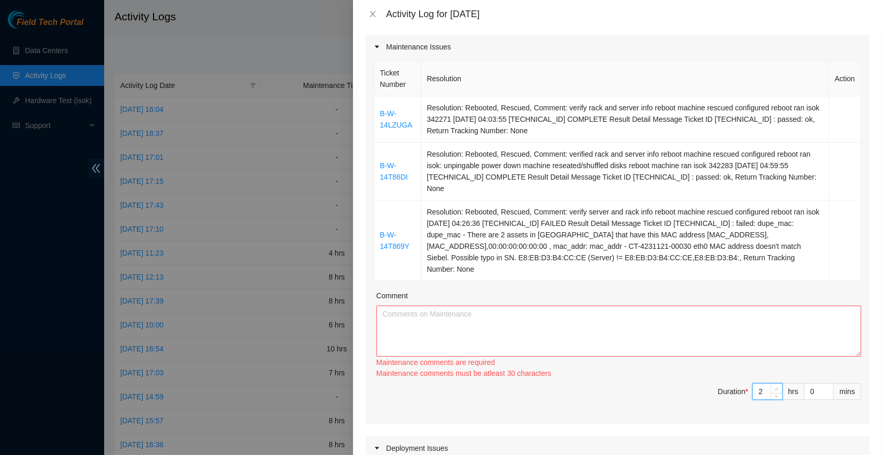
click at [775, 368] on div "Maintenance comments must be atleast 30 characters" at bounding box center [618, 373] width 485 height 11
type input "3"
click at [776, 385] on span "Increase Value" at bounding box center [776, 389] width 11 height 9
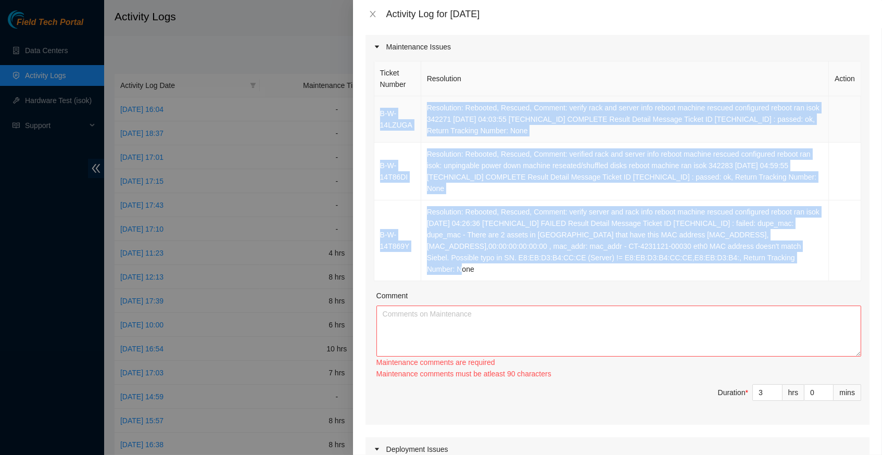
drag, startPoint x: 687, startPoint y: 263, endPoint x: 377, endPoint y: 114, distance: 343.9
click at [377, 114] on tbody "B-W-14LZUGA Resolution: Rebooted, Rescued, Comment: verify rack and server info…" at bounding box center [617, 188] width 487 height 185
copy tbody "B-W-14LZUGA Resolution: Rebooted, Rescued, Comment: verify rack and server info…"
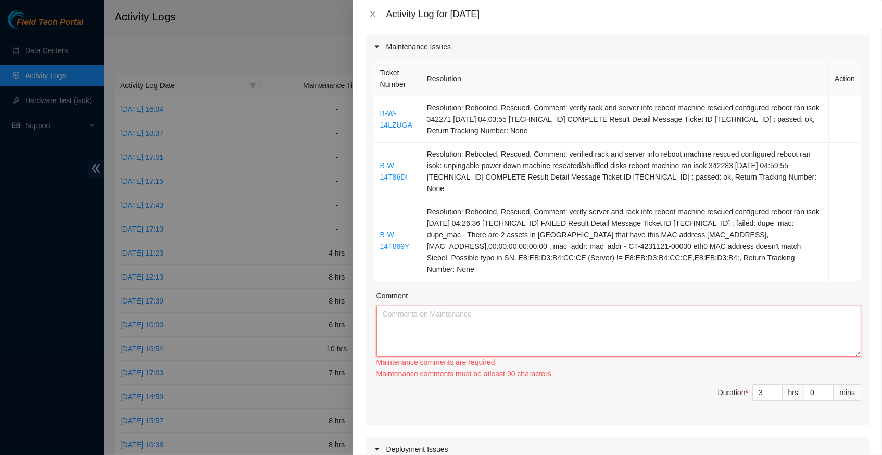
click at [425, 309] on textarea "Comment" at bounding box center [618, 331] width 485 height 51
paste textarea "B-W-14LZUGA Resolution: Rebooted, Rescued, Comment: verify rack and server info…"
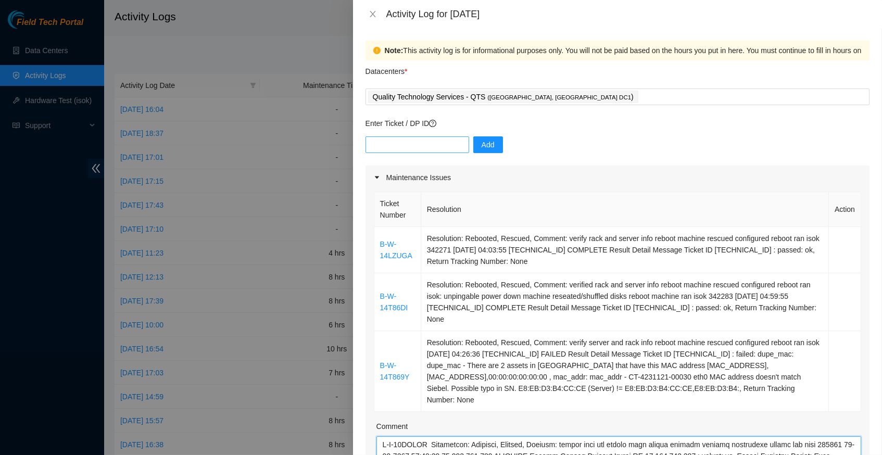
scroll to position [0, 0]
type textarea "B-W-14LZUGA Resolution: Rebooted, Rescued, Comment: verify rack and server info…"
click at [429, 147] on input "text" at bounding box center [417, 144] width 104 height 17
type input "DP83138"
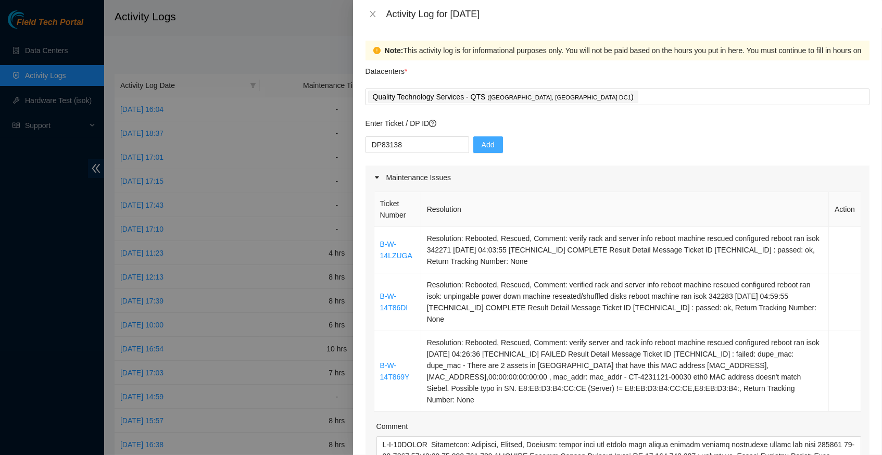
click at [483, 141] on span "Add" at bounding box center [488, 144] width 13 height 11
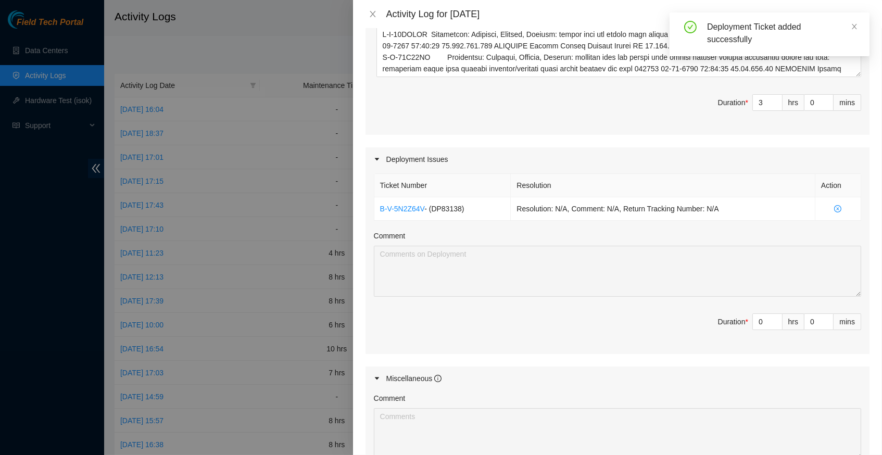
scroll to position [414, 0]
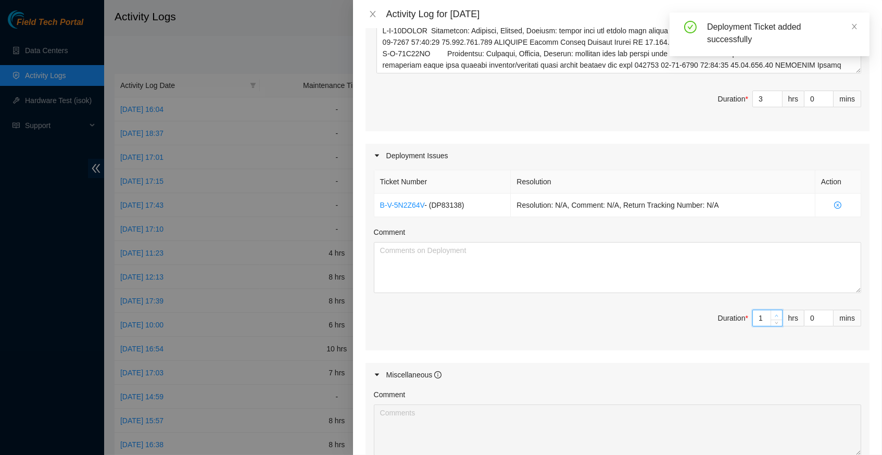
type input "1"
type input "4"
click at [776, 310] on span "Increase Value" at bounding box center [776, 314] width 11 height 9
type input "2"
type input "5"
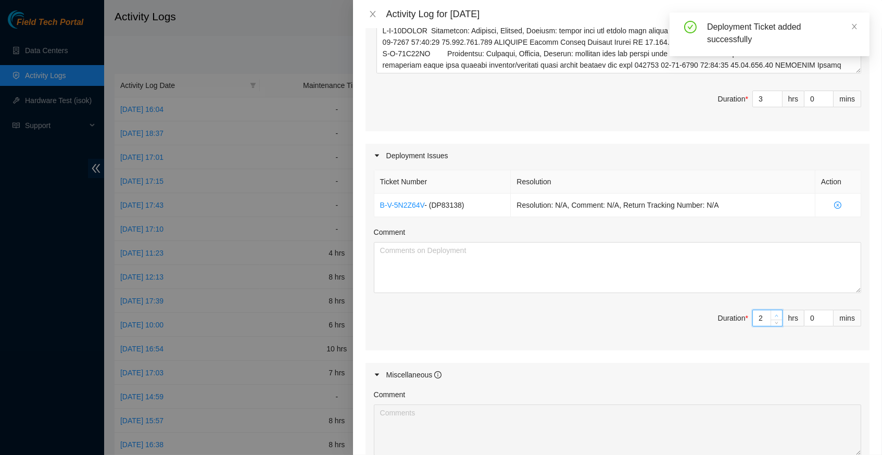
click at [776, 310] on span "Increase Value" at bounding box center [776, 314] width 11 height 9
type input "3"
type input "6"
click at [776, 310] on span "Increase Value" at bounding box center [776, 314] width 11 height 9
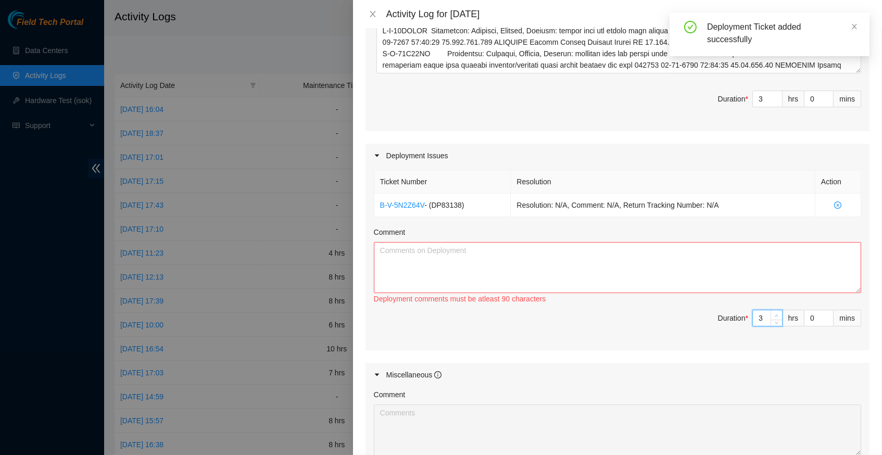
type input "4"
type input "7"
type input "5"
type input "8"
click at [776, 310] on span "Increase Value" at bounding box center [776, 314] width 11 height 9
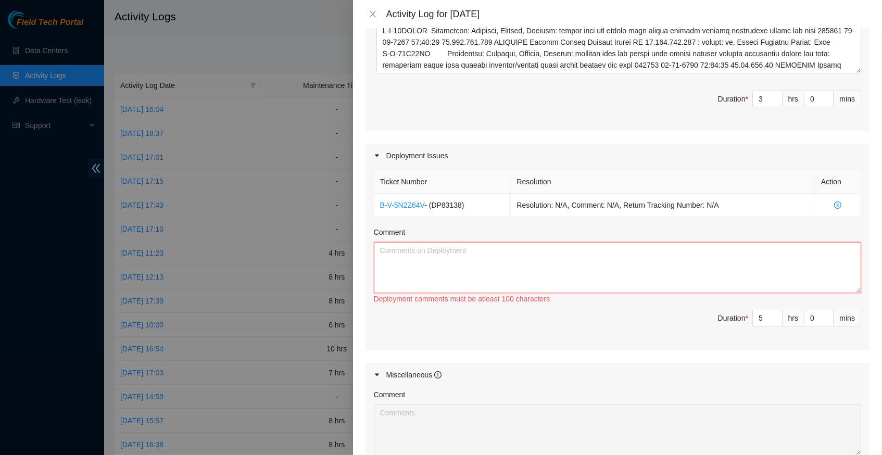
click at [508, 248] on textarea "Comment" at bounding box center [617, 267] width 487 height 51
paste textarea "Hey Dennis, EOD Report, pdus are ready to be energized completed dressing all c…"
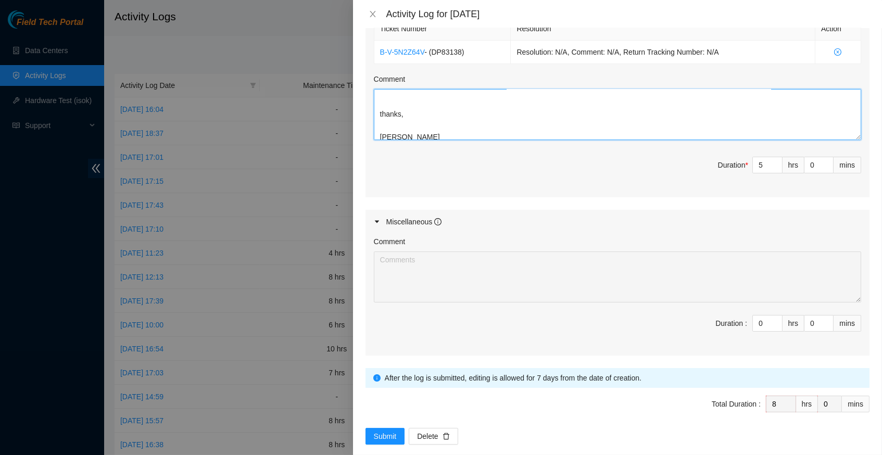
scroll to position [566, 0]
type textarea "Hey Dennis, EOD Report, pdus are ready to be energized completed dressing all c…"
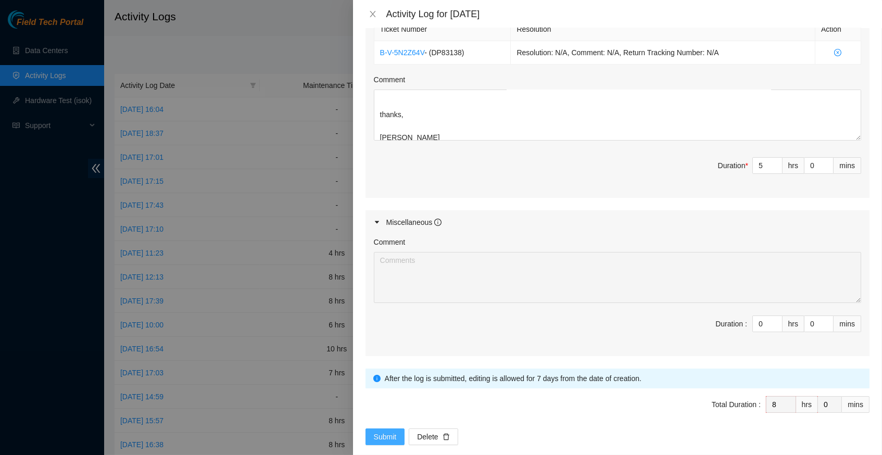
click at [392, 431] on span "Submit" at bounding box center [385, 436] width 23 height 11
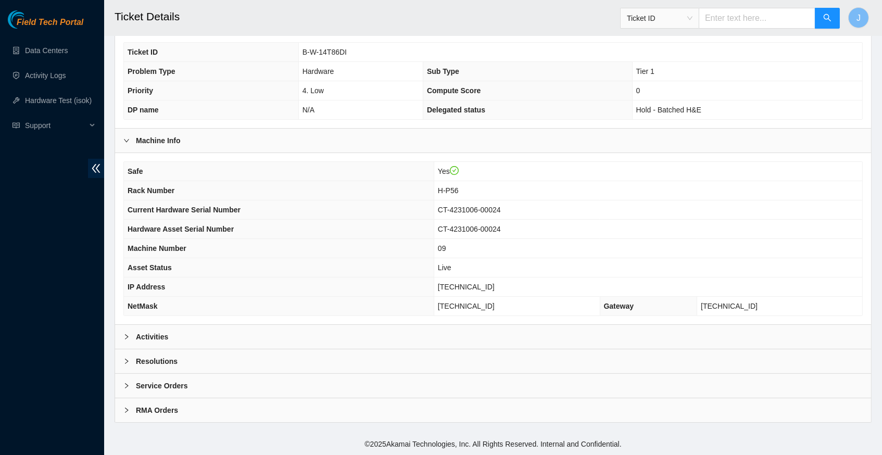
scroll to position [241, 0]
click at [127, 334] on div at bounding box center [129, 336] width 12 height 11
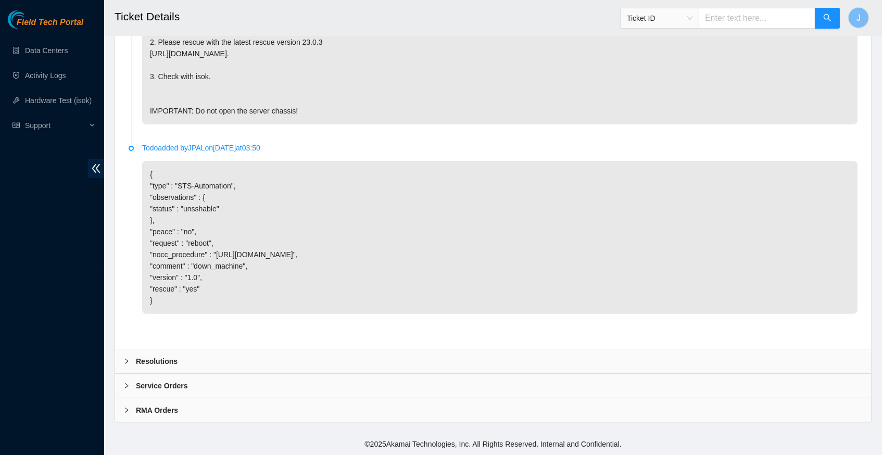
scroll to position [702, 0]
click at [127, 358] on div at bounding box center [129, 361] width 12 height 11
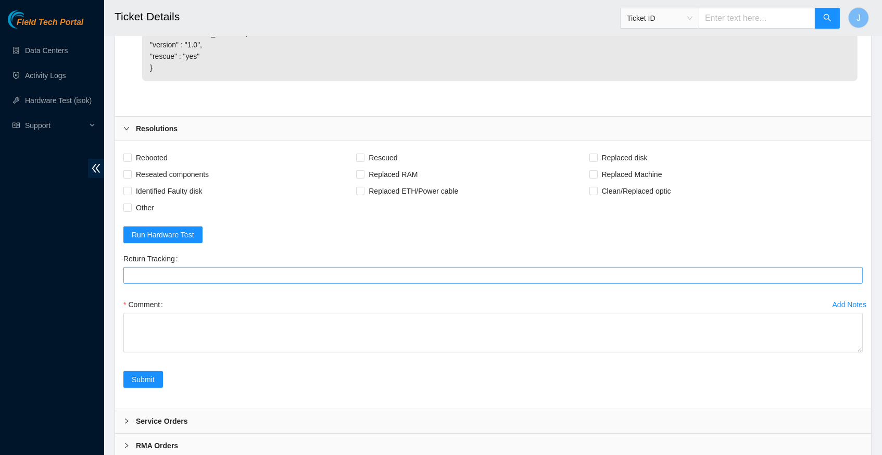
scroll to position [969, 0]
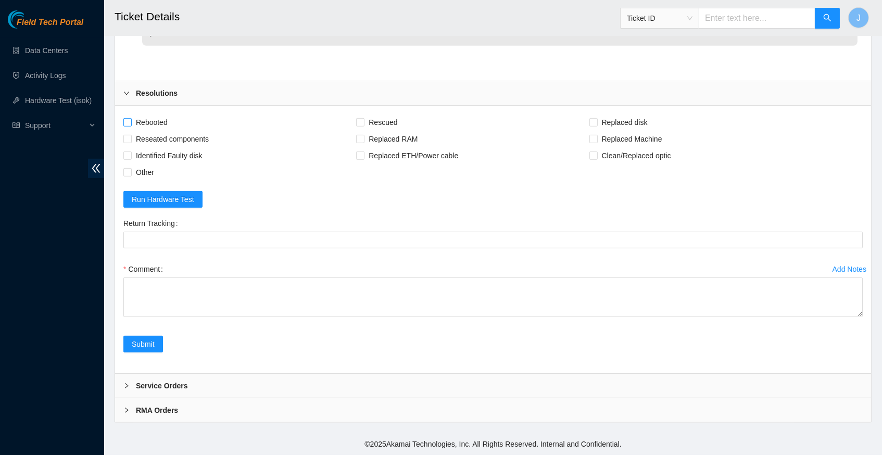
click at [130, 122] on input "Rebooted" at bounding box center [126, 121] width 7 height 7
checkbox input "true"
click at [363, 120] on input "Rescued" at bounding box center [359, 121] width 7 height 7
checkbox input "true"
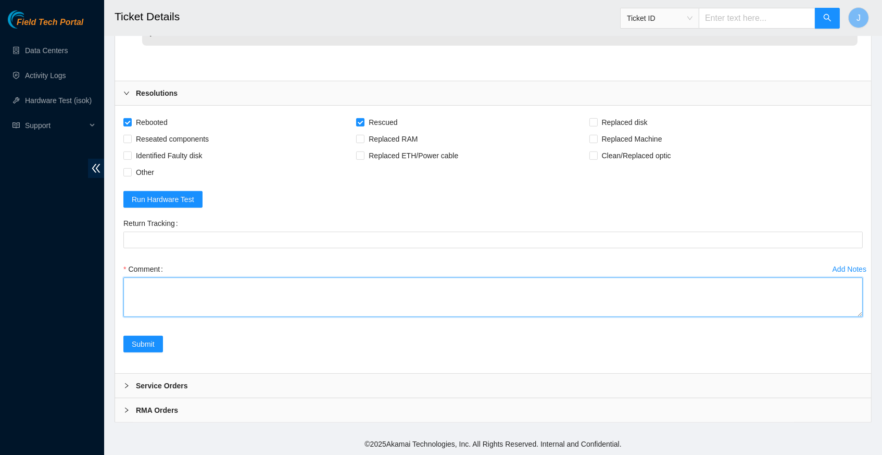
click at [165, 287] on textarea "Comment" at bounding box center [492, 298] width 739 height 40
paste textarea "342283 [DATE] 04:59:55 [TECHNICAL_ID] COMPLETE Result Detail Message Ticket ID …"
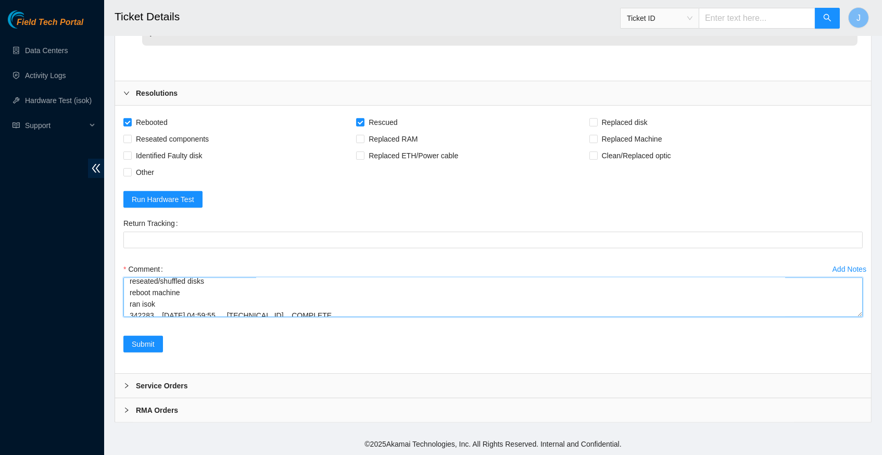
scroll to position [154, 0]
type textarea "verified rack and server info reboot machine rescued configured reboot ran isok…"
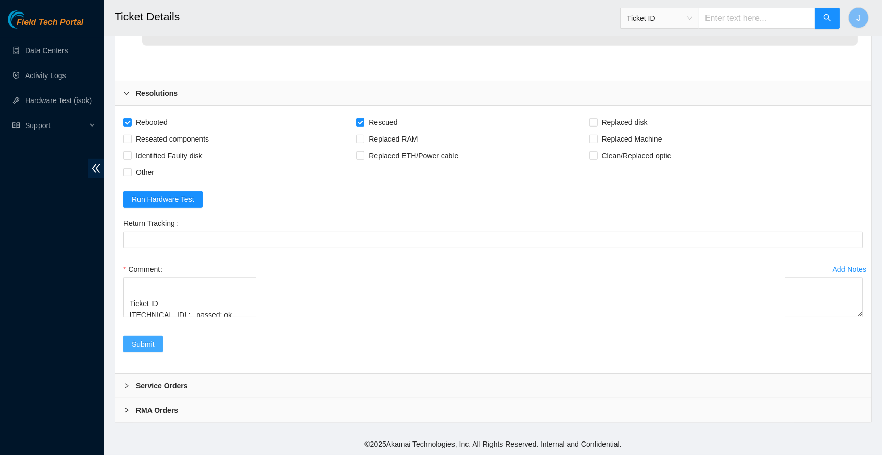
click at [147, 348] on span "Submit" at bounding box center [143, 343] width 23 height 11
